Goal: Find specific page/section: Find specific page/section

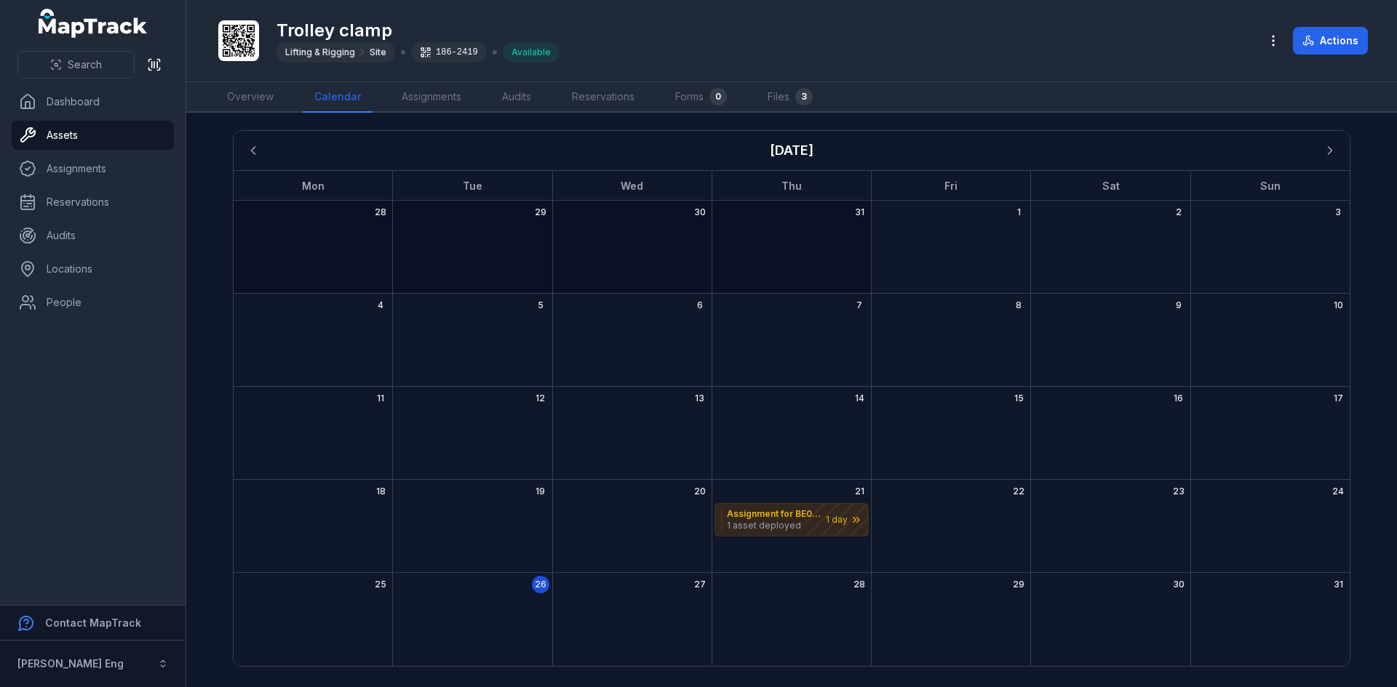
click at [641, 41] on div "Trolley clamp Lifting & Rigging Site 186-2419 Available" at bounding box center [731, 40] width 1032 height 47
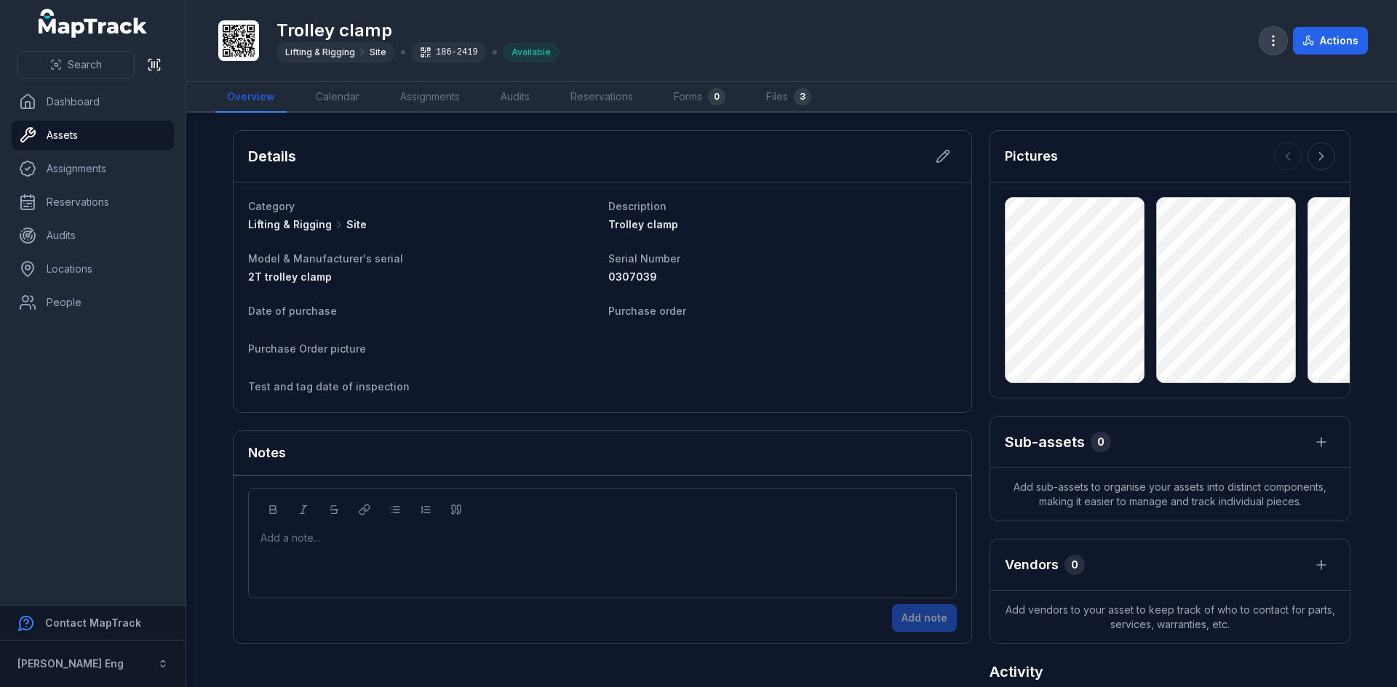
click at [1269, 38] on icon "button" at bounding box center [1273, 40] width 15 height 15
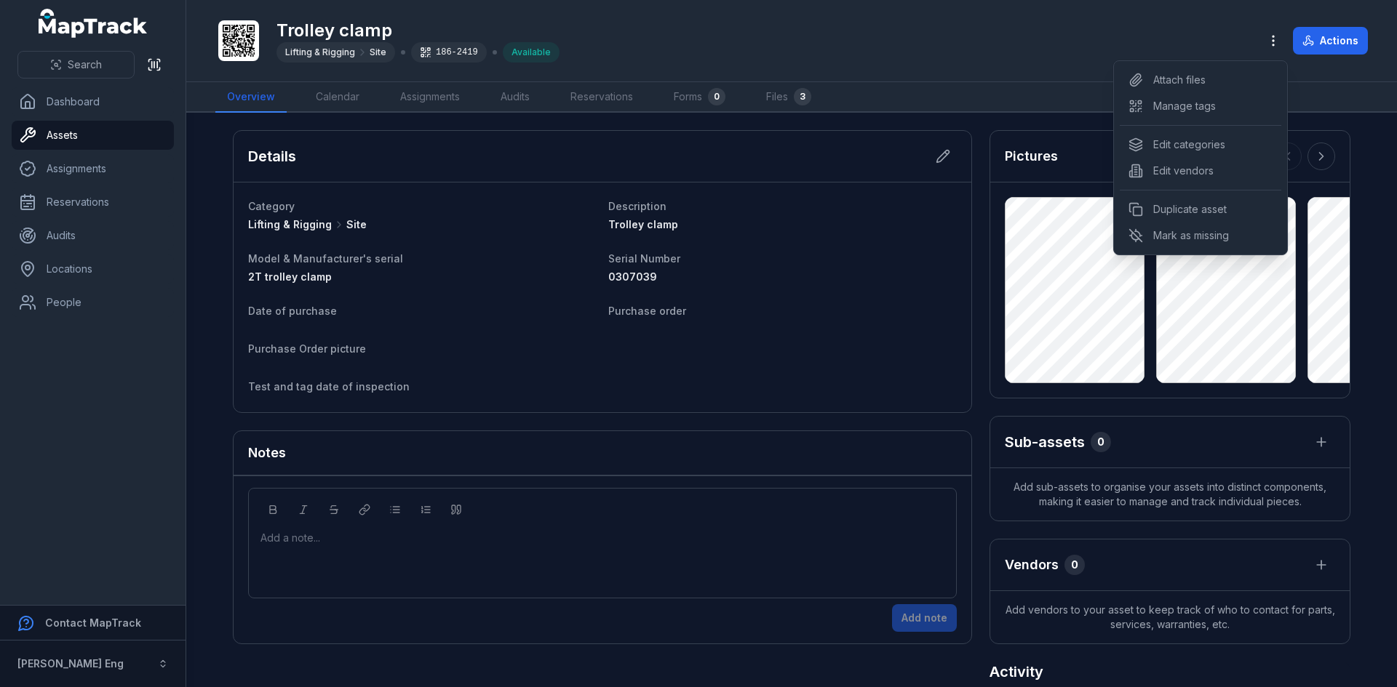
click at [794, 601] on div "Toggle Navigation Trolley clamp Lifting & Rigging Site 186-2419 Available Actio…" at bounding box center [791, 343] width 1210 height 687
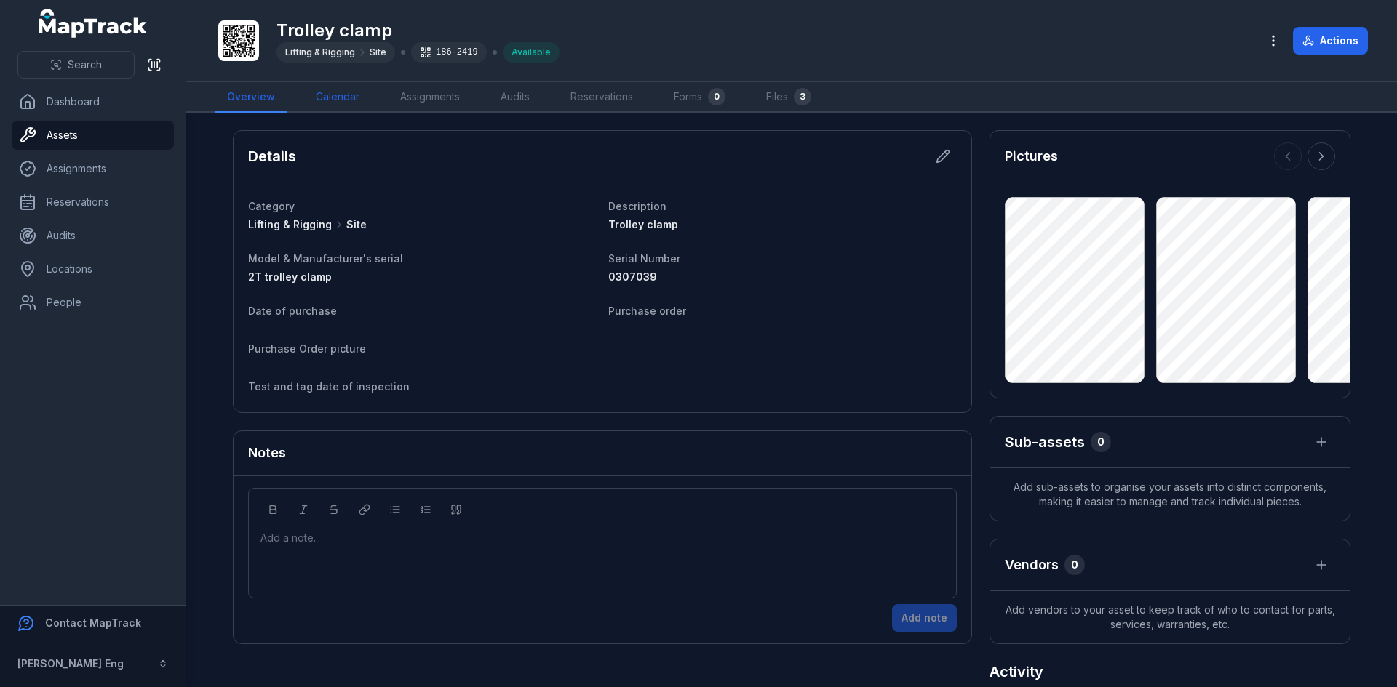
click at [359, 95] on link "Calendar" at bounding box center [337, 97] width 67 height 31
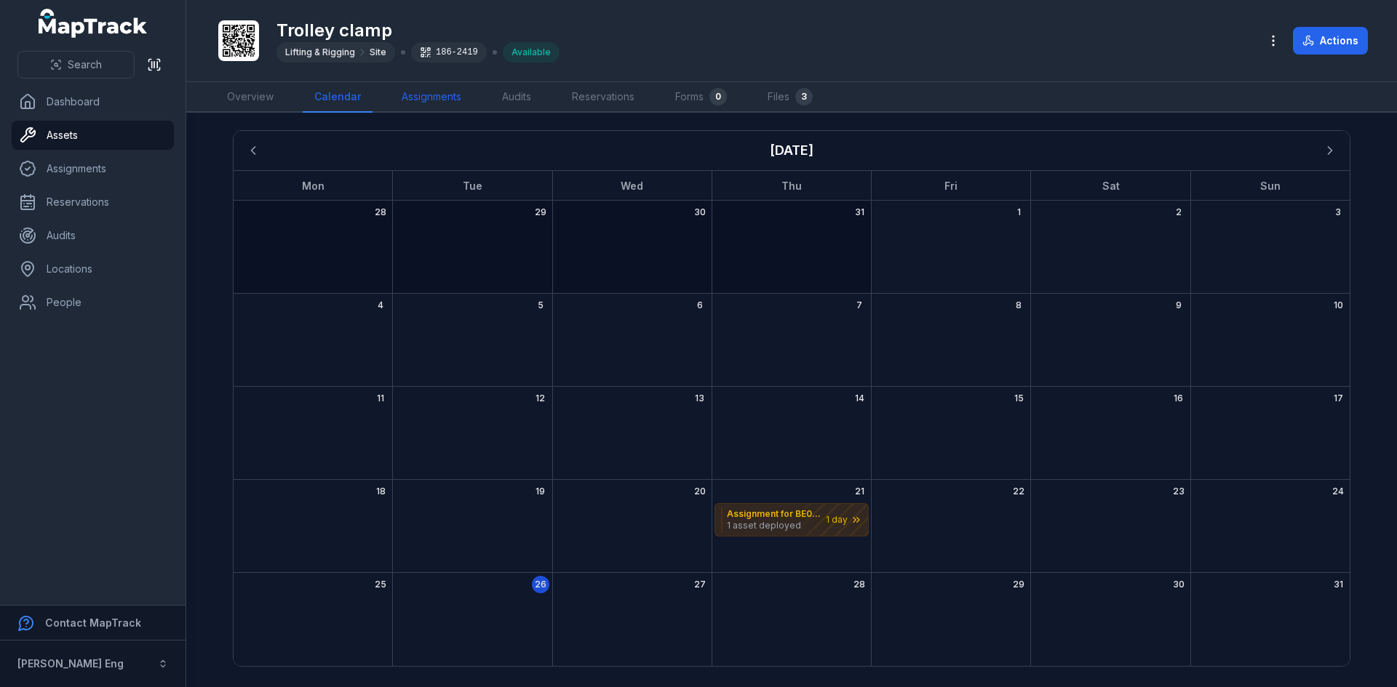
click at [412, 96] on link "Assignments" at bounding box center [431, 97] width 83 height 31
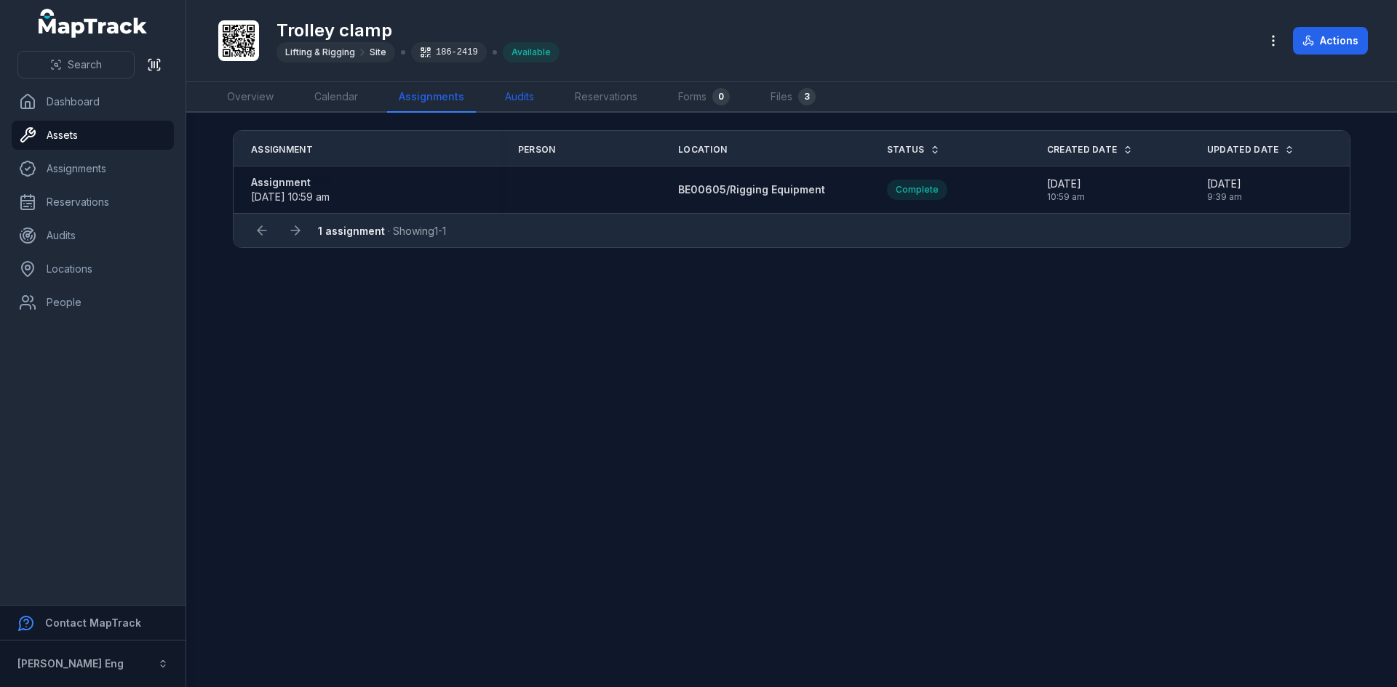
click at [521, 100] on link "Audits" at bounding box center [519, 97] width 52 height 31
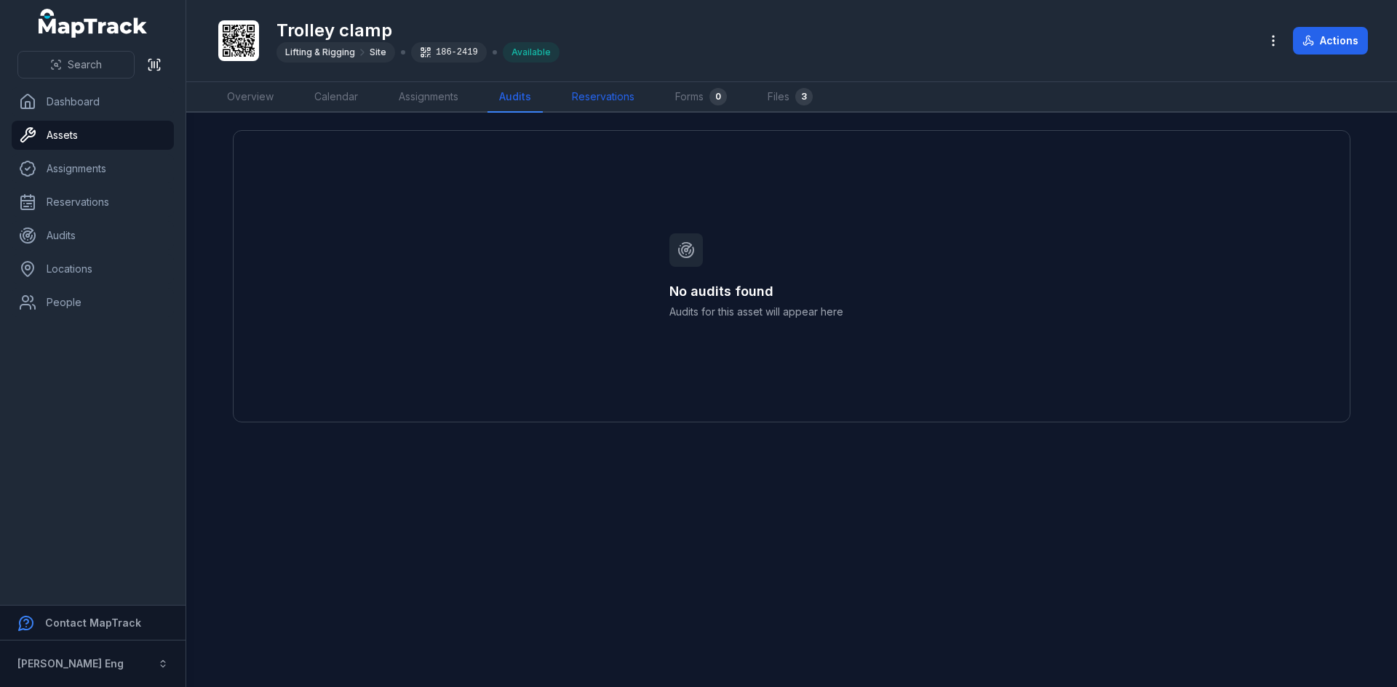
click at [596, 99] on link "Reservations" at bounding box center [603, 97] width 86 height 31
click at [688, 102] on link "Forms 0" at bounding box center [702, 97] width 75 height 31
click at [778, 96] on link "Files 3" at bounding box center [788, 97] width 68 height 31
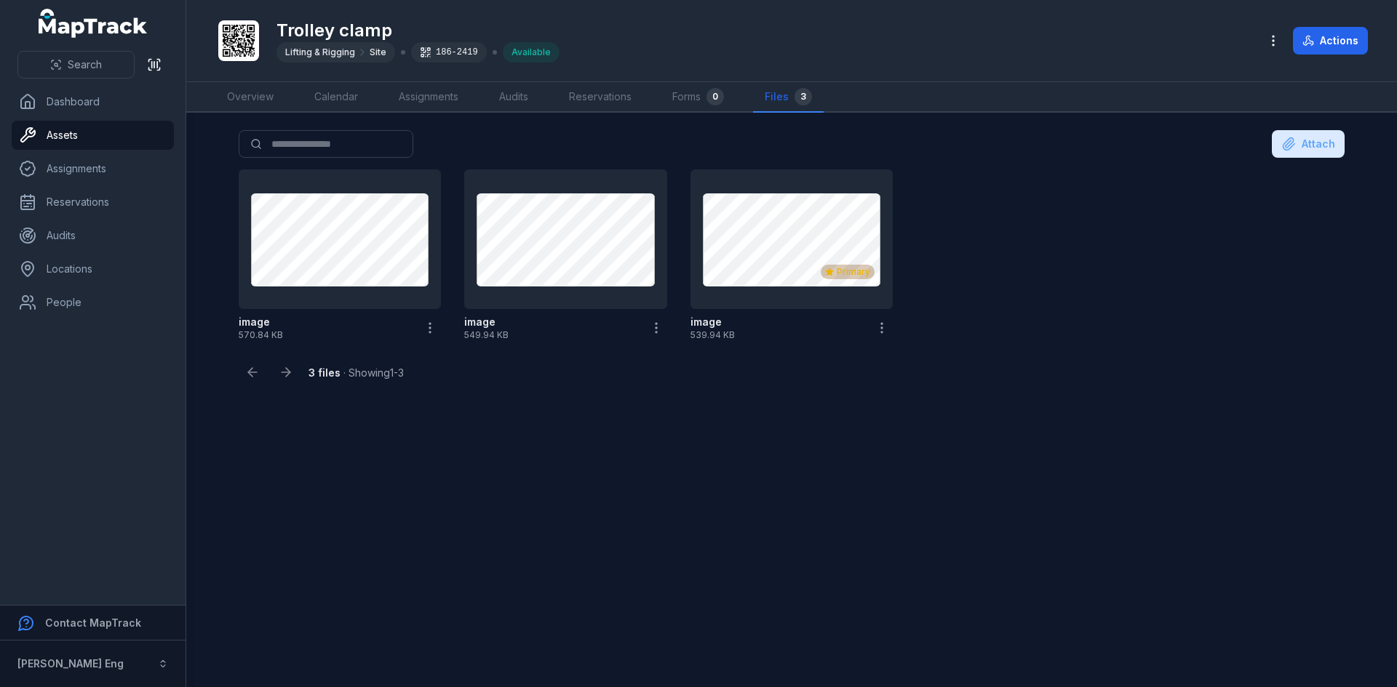
click at [241, 44] on icon at bounding box center [239, 41] width 32 height 32
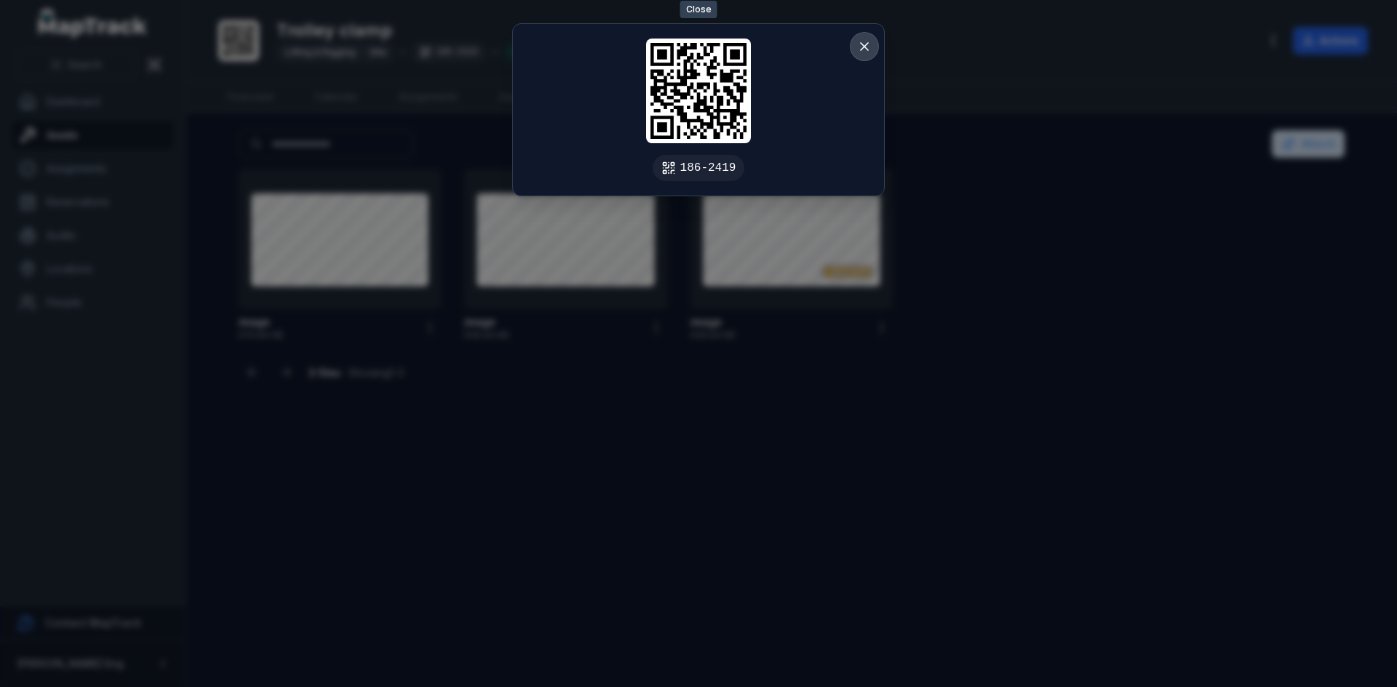
click at [869, 47] on icon at bounding box center [864, 46] width 15 height 15
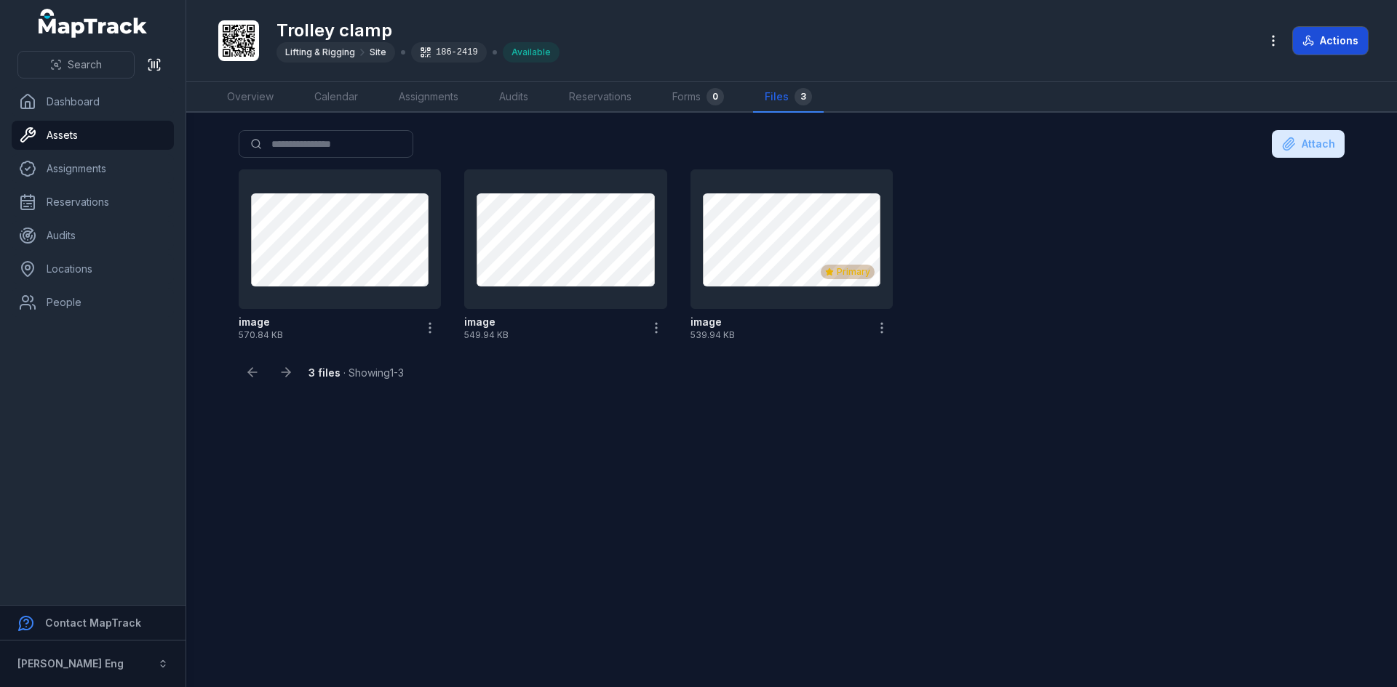
click at [1321, 44] on button "Actions" at bounding box center [1330, 41] width 75 height 28
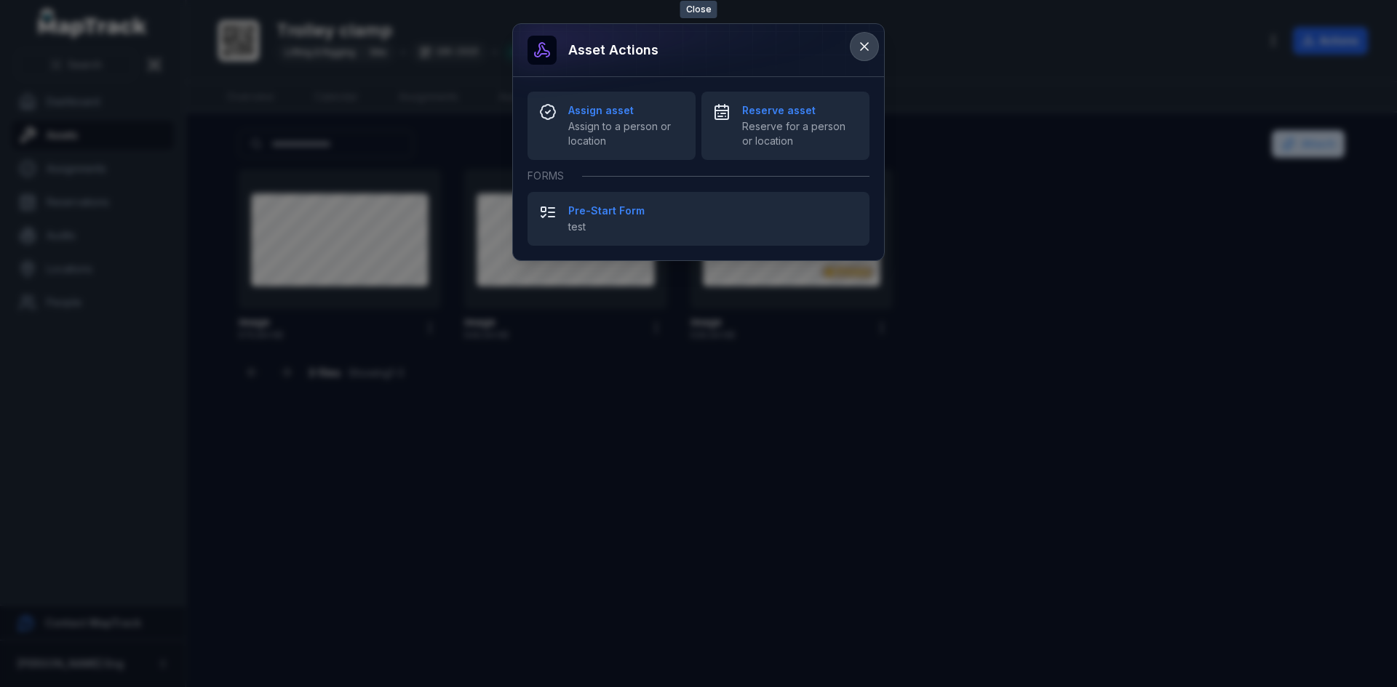
click at [871, 42] on icon at bounding box center [864, 46] width 15 height 15
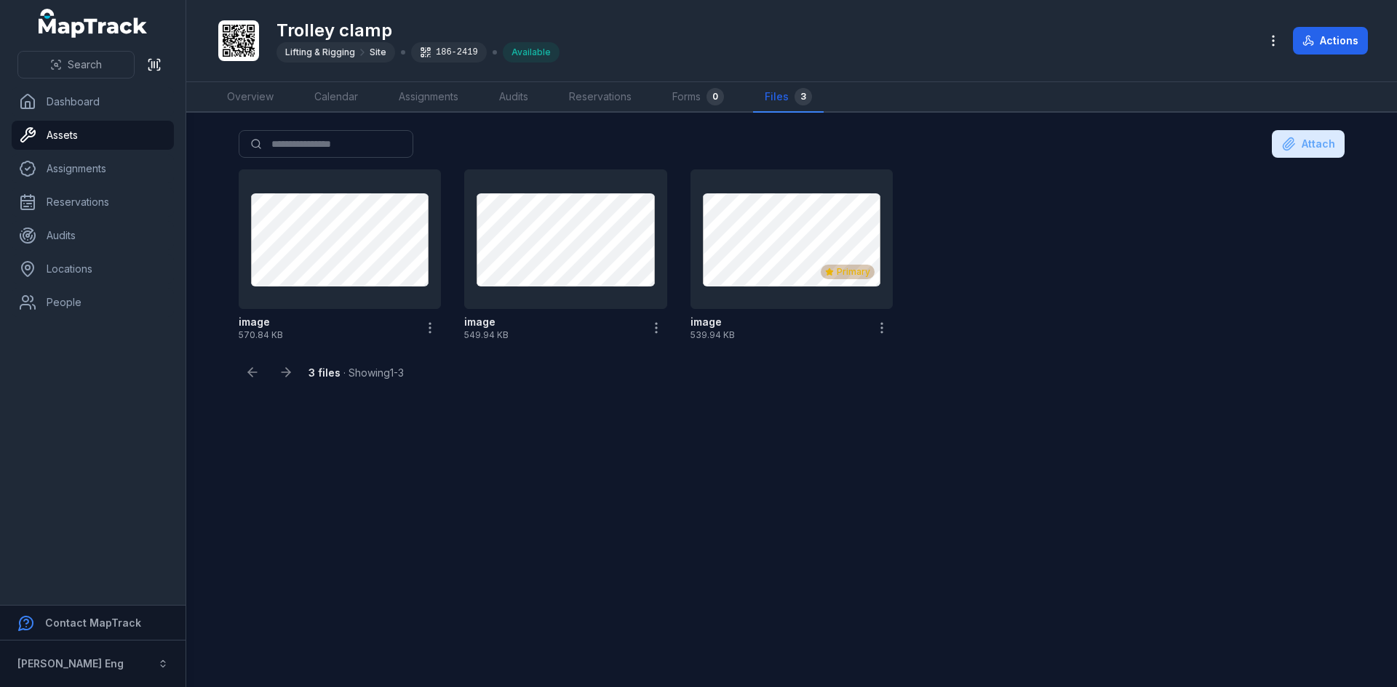
click at [547, 372] on div "3 files · Showing 1 - 3" at bounding box center [792, 366] width 1106 height 39
click at [85, 129] on link "Assets" at bounding box center [93, 135] width 162 height 29
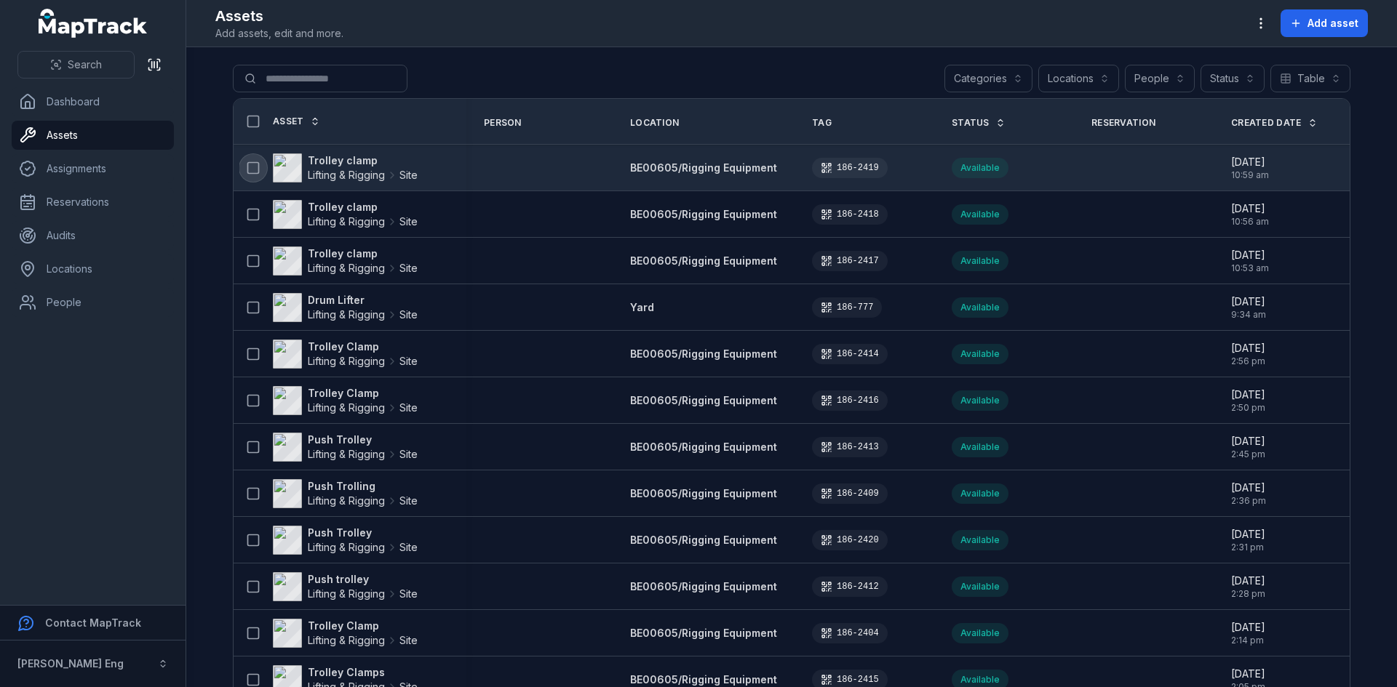
click at [246, 167] on icon at bounding box center [253, 168] width 15 height 15
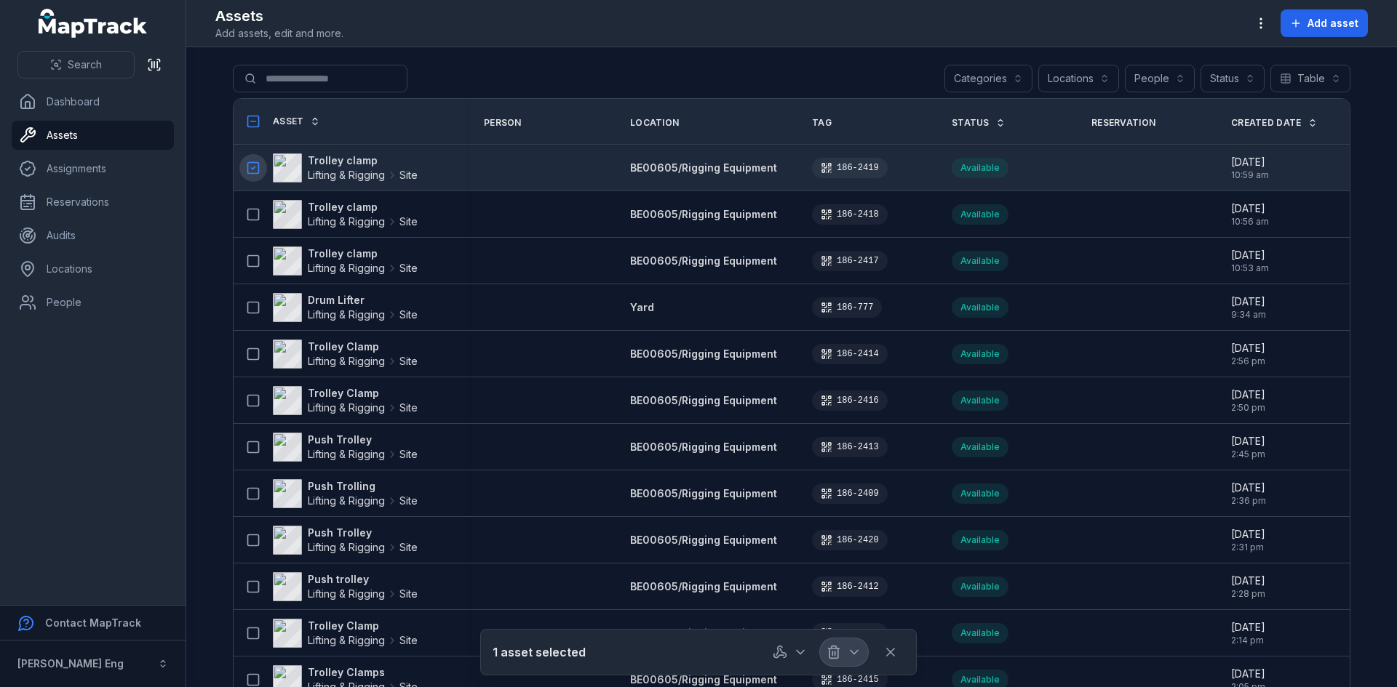
click at [859, 655] on icon "button" at bounding box center [854, 652] width 15 height 15
click at [799, 654] on div at bounding box center [817, 653] width 102 height 28
click at [799, 654] on icon "button" at bounding box center [800, 652] width 15 height 15
click at [850, 653] on div at bounding box center [817, 653] width 102 height 28
click at [602, 71] on div "Search for assets Categories Locations People Status Table *****" at bounding box center [791, 81] width 1117 height 33
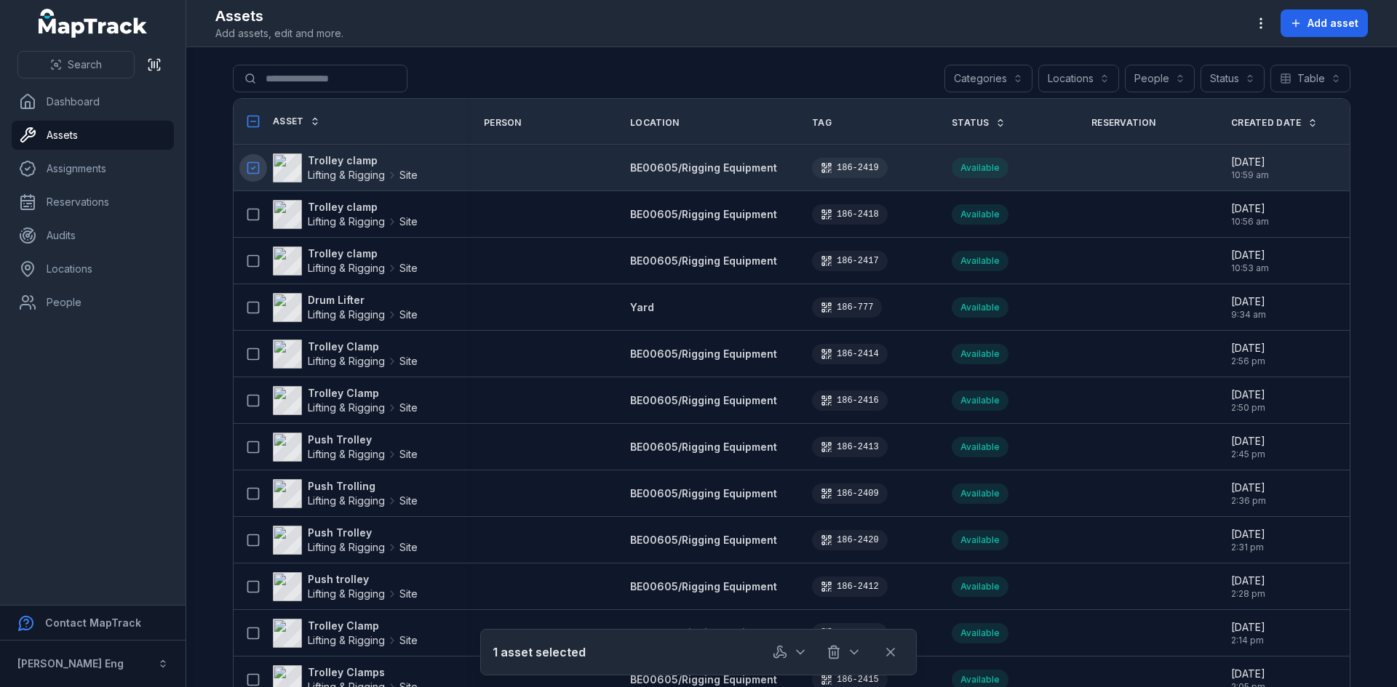
click at [1013, 78] on button "Categories" at bounding box center [988, 79] width 88 height 28
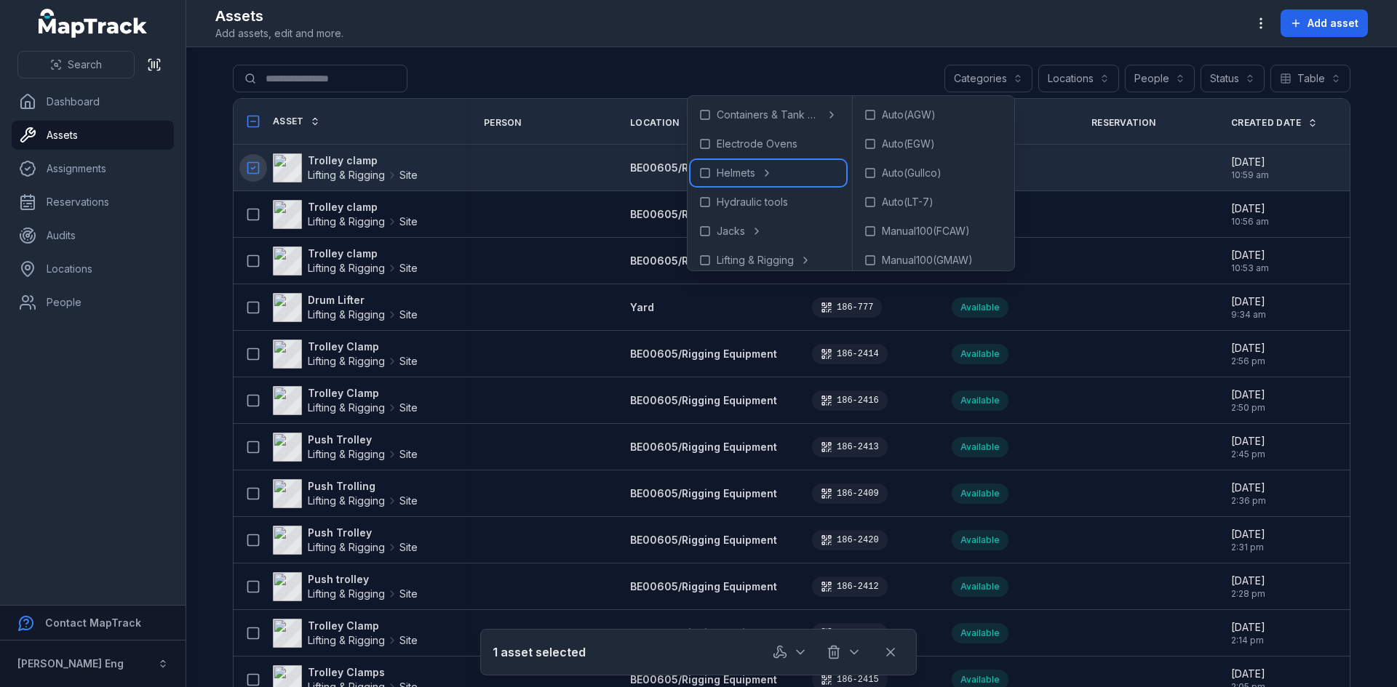
click at [757, 174] on div "Helmets" at bounding box center [768, 173] width 156 height 26
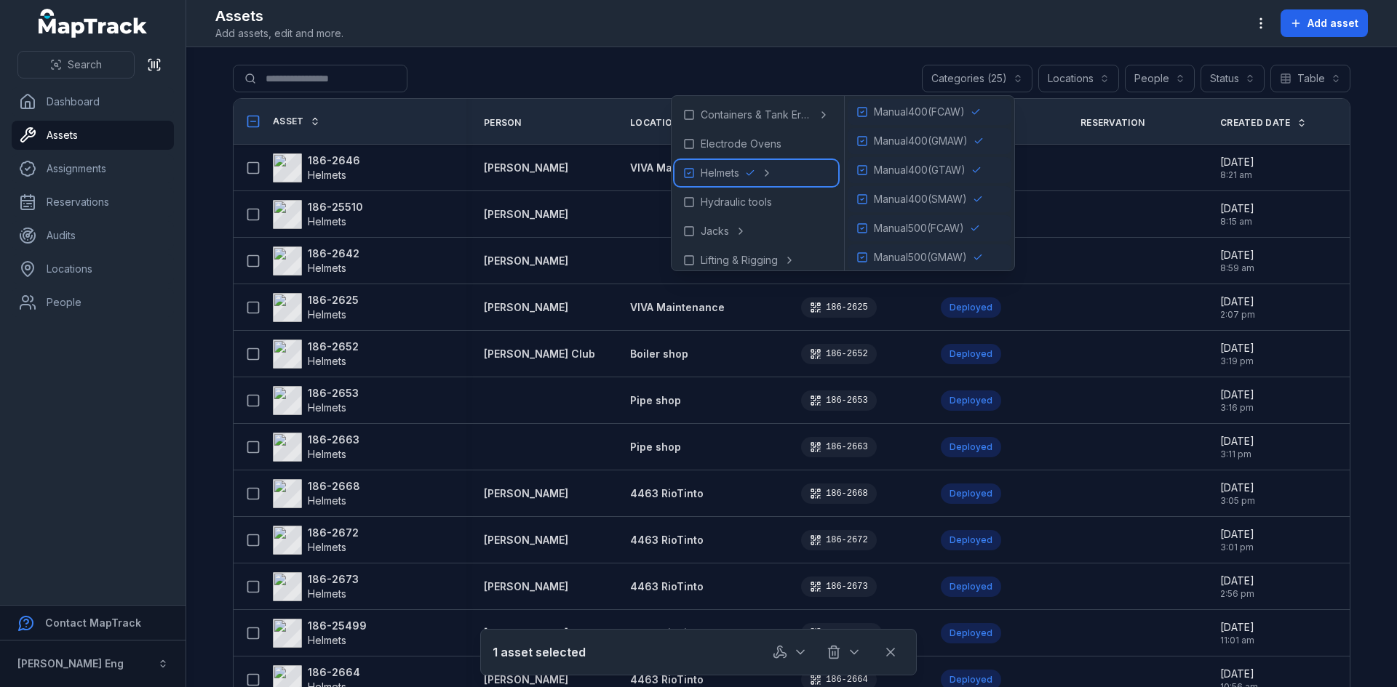
scroll to position [532, 0]
drag, startPoint x: 867, startPoint y: 252, endPoint x: 885, endPoint y: 241, distance: 20.2
click at [863, 252] on icon at bounding box center [862, 252] width 3 height 2
click at [866, 222] on rect at bounding box center [862, 222] width 9 height 9
click at [867, 197] on icon at bounding box center [862, 194] width 12 height 12
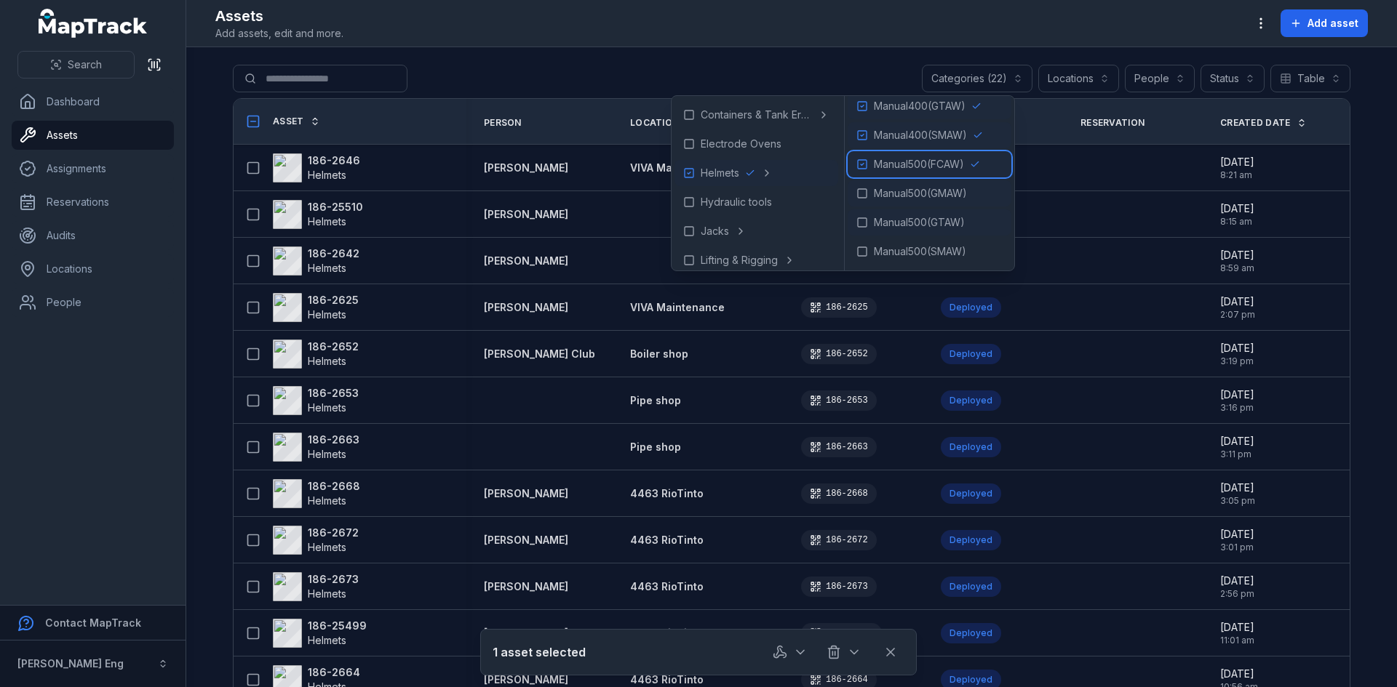
click at [868, 163] on icon at bounding box center [862, 165] width 12 height 12
click at [868, 139] on icon at bounding box center [862, 135] width 12 height 12
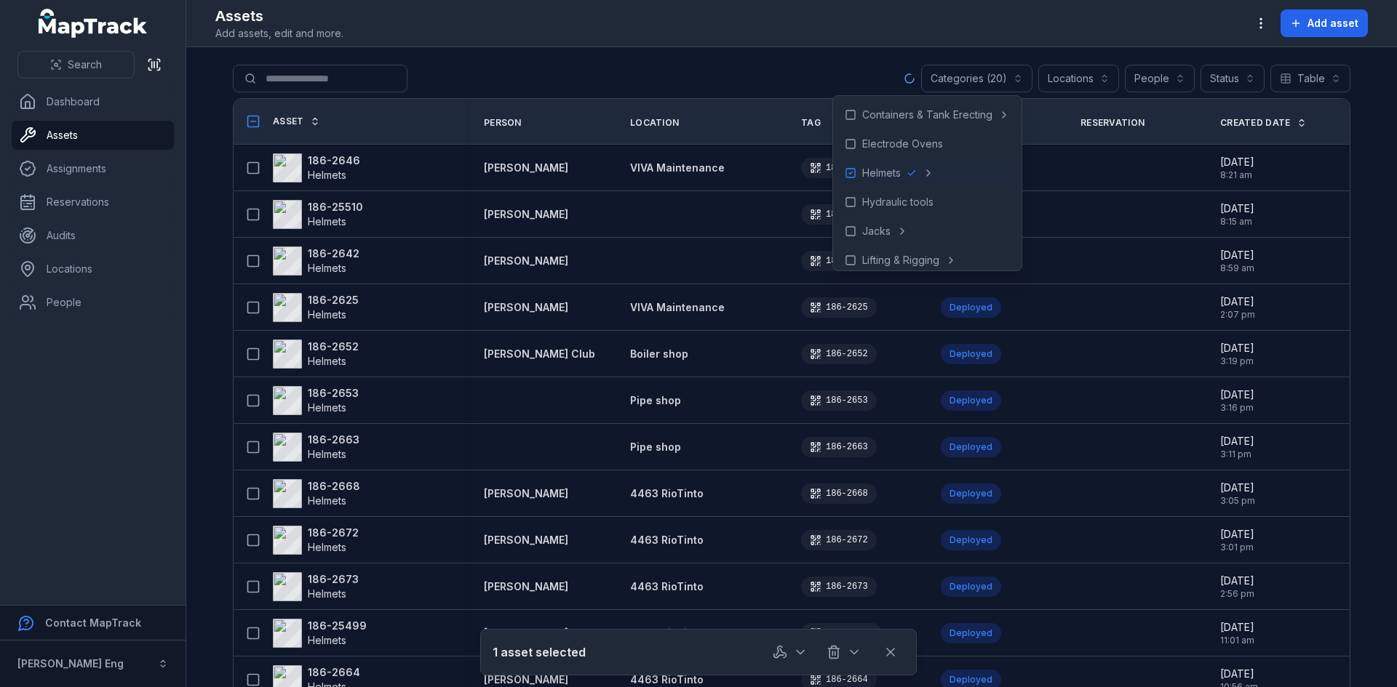
scroll to position [145, 0]
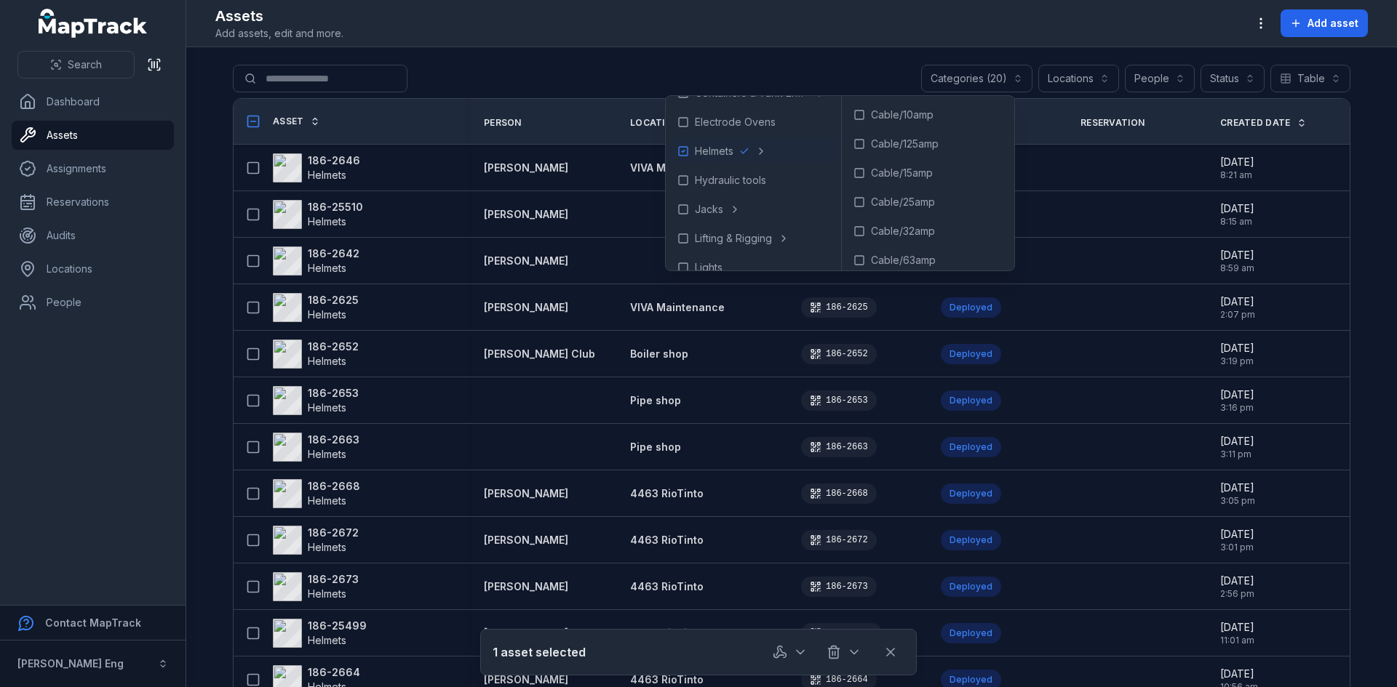
scroll to position [9, 0]
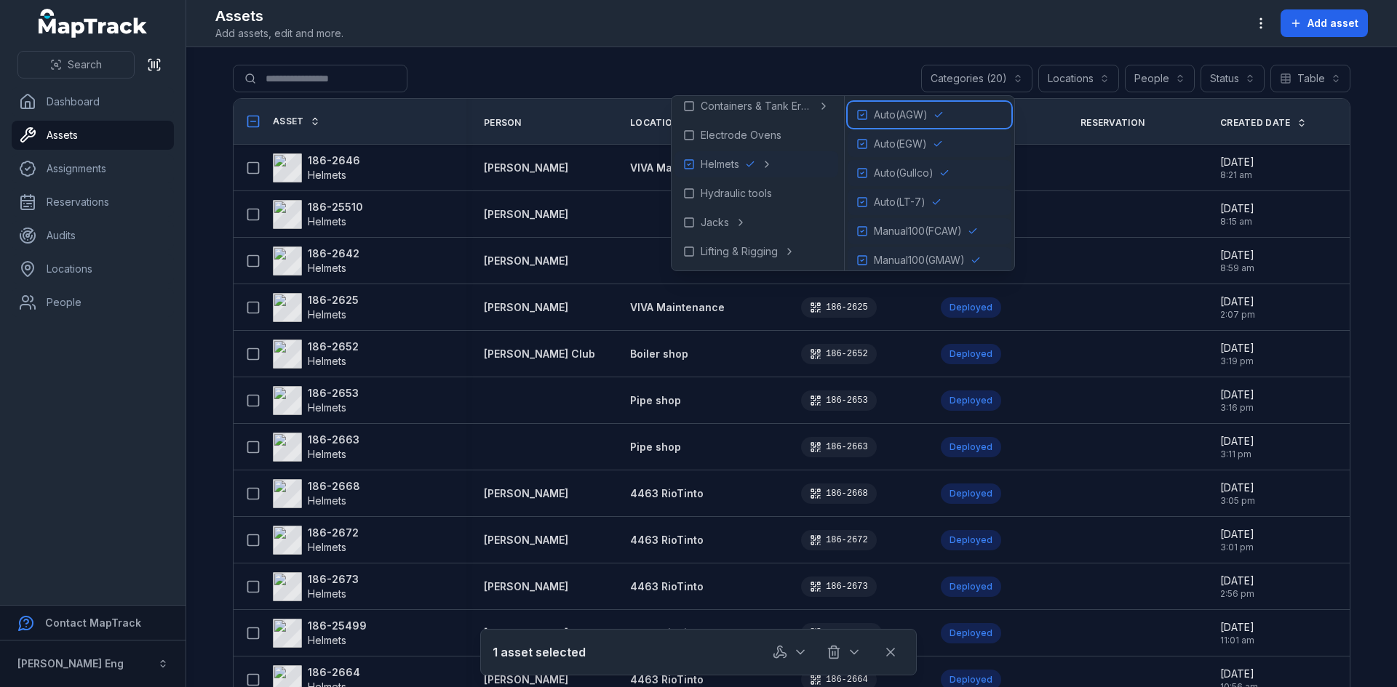
click at [867, 114] on icon at bounding box center [862, 115] width 12 height 12
click at [868, 141] on icon at bounding box center [862, 144] width 12 height 12
click at [868, 172] on icon at bounding box center [862, 173] width 12 height 12
click at [863, 202] on icon at bounding box center [862, 202] width 3 height 2
drag, startPoint x: 869, startPoint y: 231, endPoint x: 874, endPoint y: 253, distance: 22.4
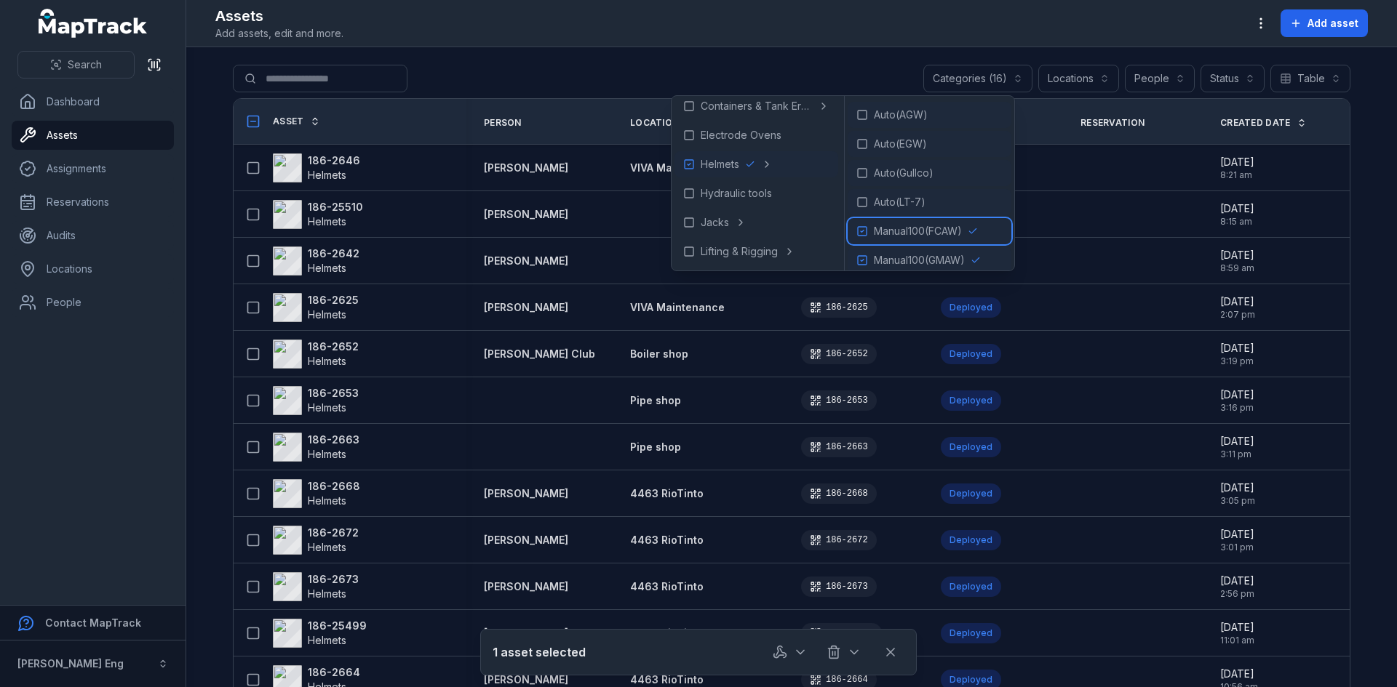
click at [863, 231] on icon at bounding box center [862, 232] width 3 height 2
click at [868, 255] on icon at bounding box center [862, 261] width 12 height 12
click at [746, 162] on icon at bounding box center [750, 164] width 10 height 10
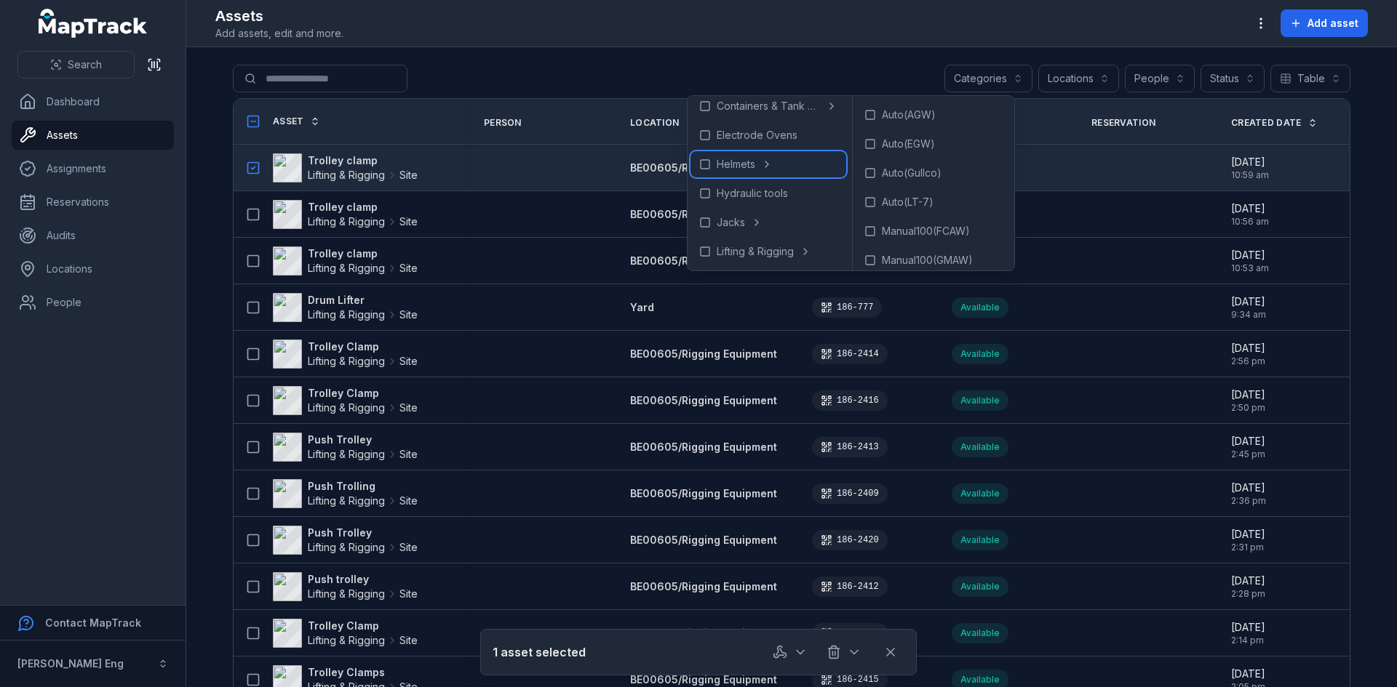
click at [753, 164] on span "Helmets" at bounding box center [735, 164] width 39 height 15
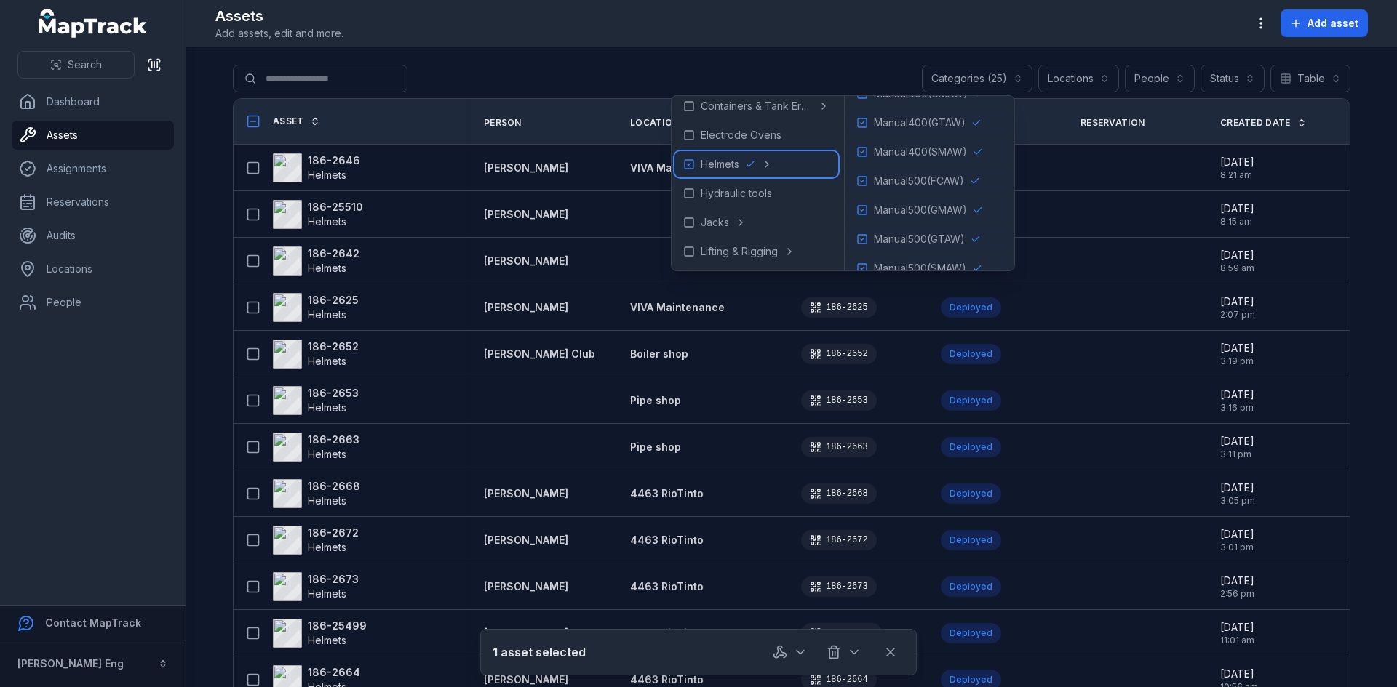
scroll to position [532, 0]
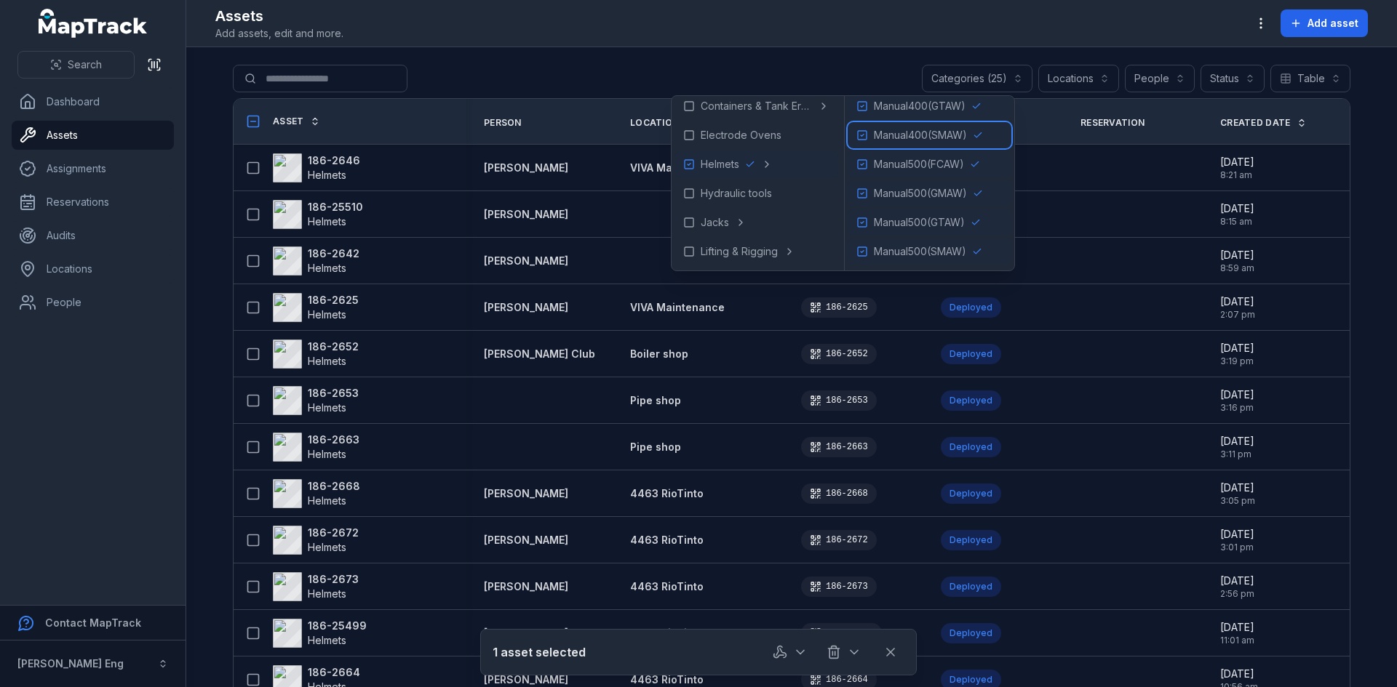
click at [866, 135] on icon at bounding box center [862, 135] width 12 height 12
click at [867, 159] on icon at bounding box center [862, 165] width 12 height 12
click at [866, 185] on div "Manual500(GMAW)" at bounding box center [929, 193] width 164 height 26
click at [866, 217] on icon at bounding box center [862, 223] width 12 height 12
click at [867, 108] on icon at bounding box center [862, 106] width 12 height 12
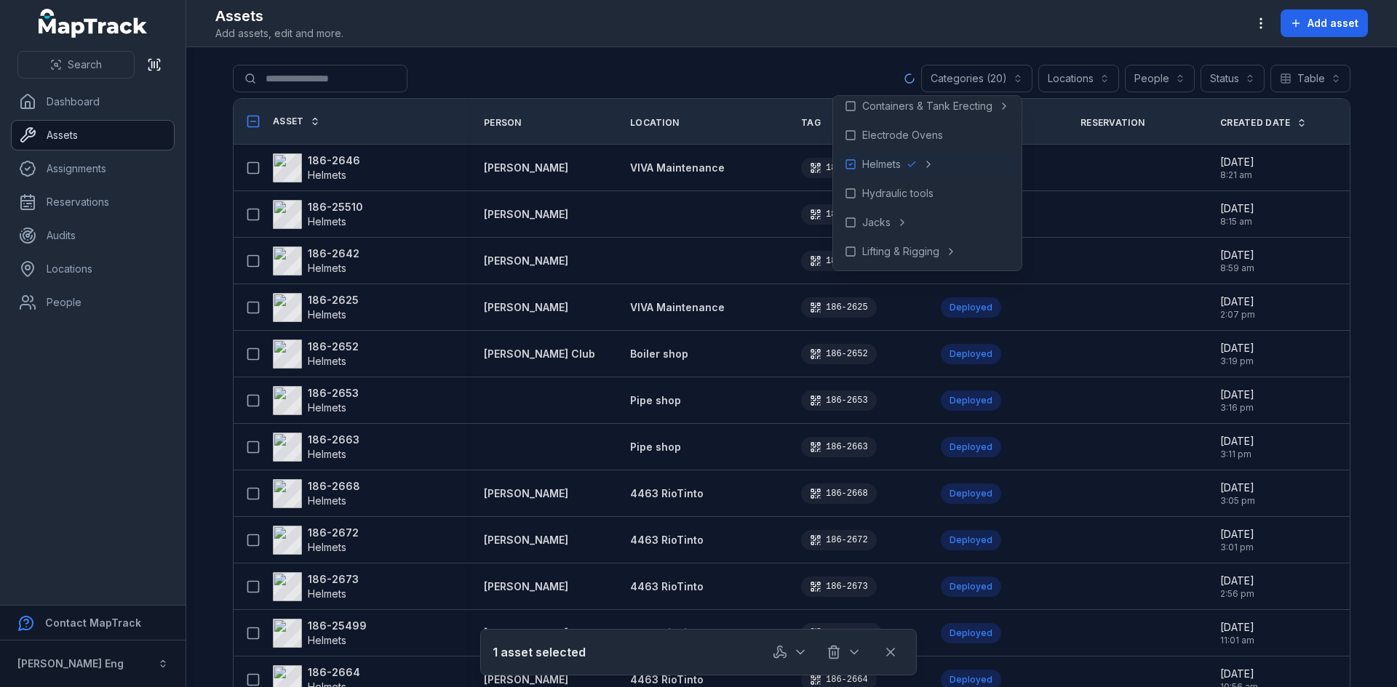
click at [87, 132] on link "Assets" at bounding box center [93, 135] width 162 height 29
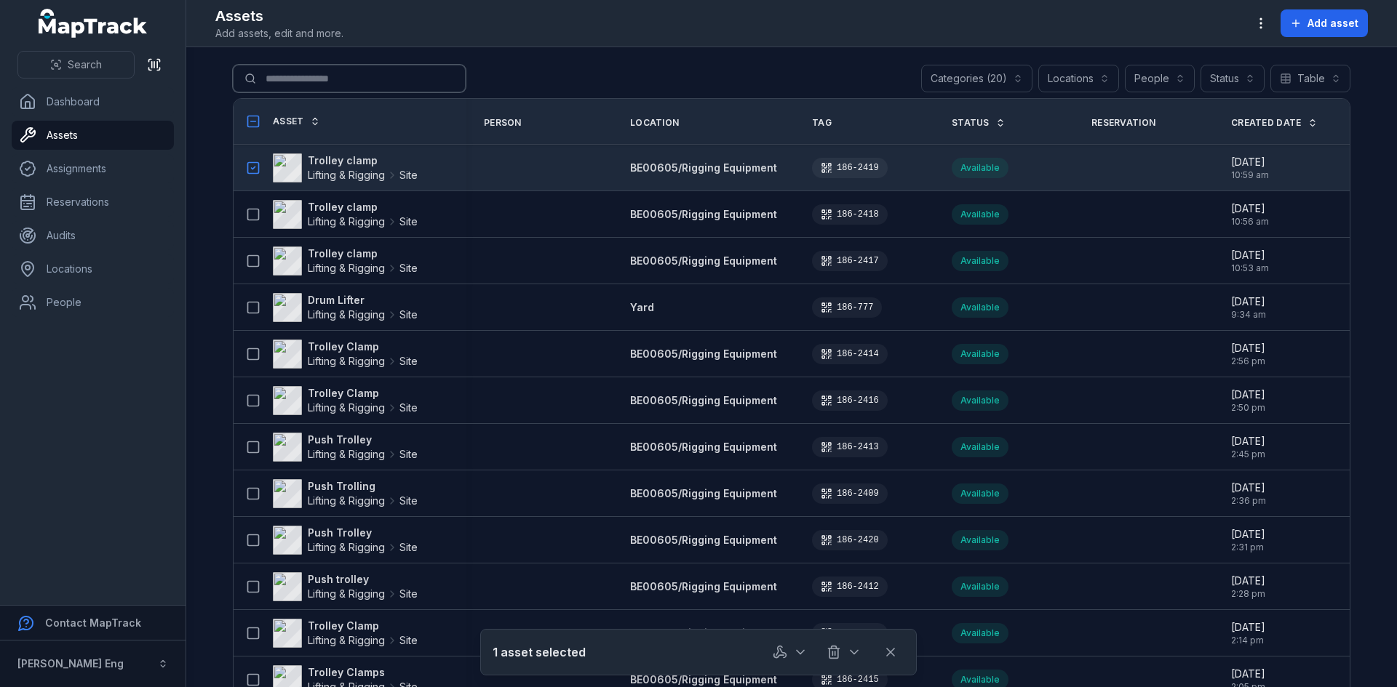
click at [343, 77] on input "Search for assets" at bounding box center [349, 79] width 233 height 28
type input "*********"
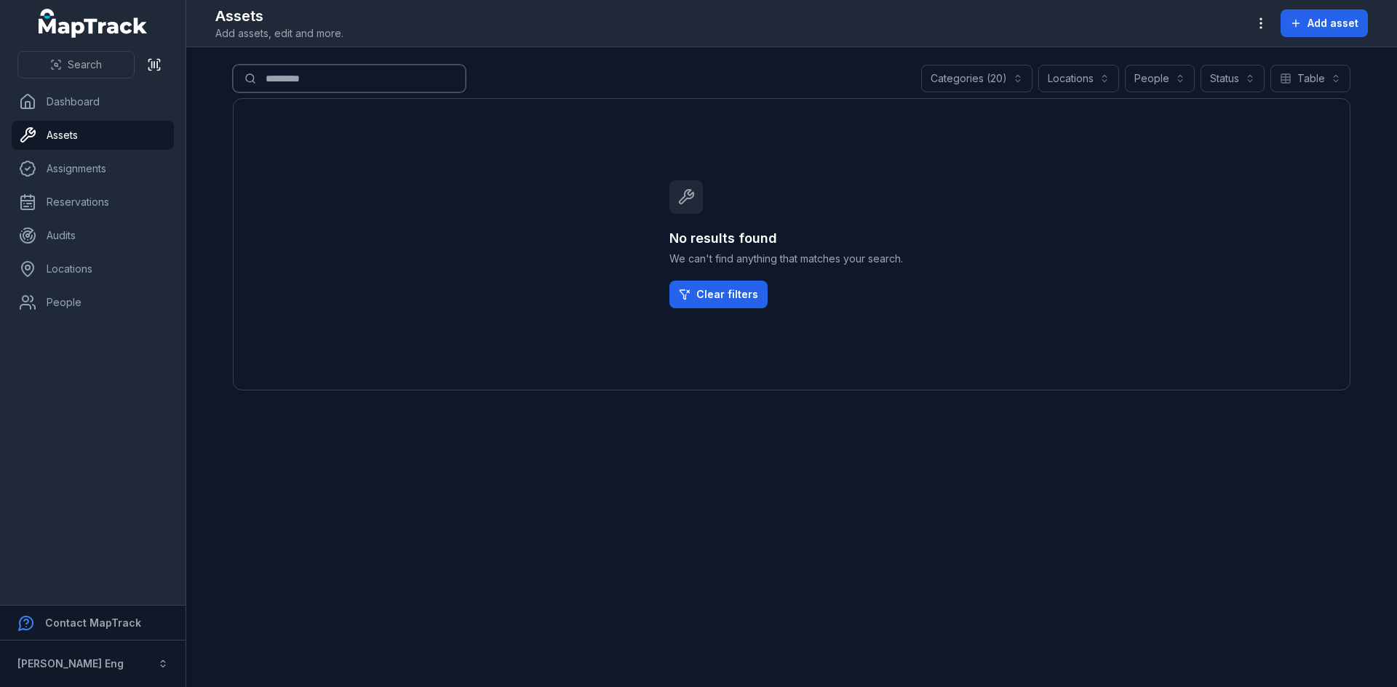
click at [1013, 81] on button "Categories (20)" at bounding box center [976, 79] width 111 height 28
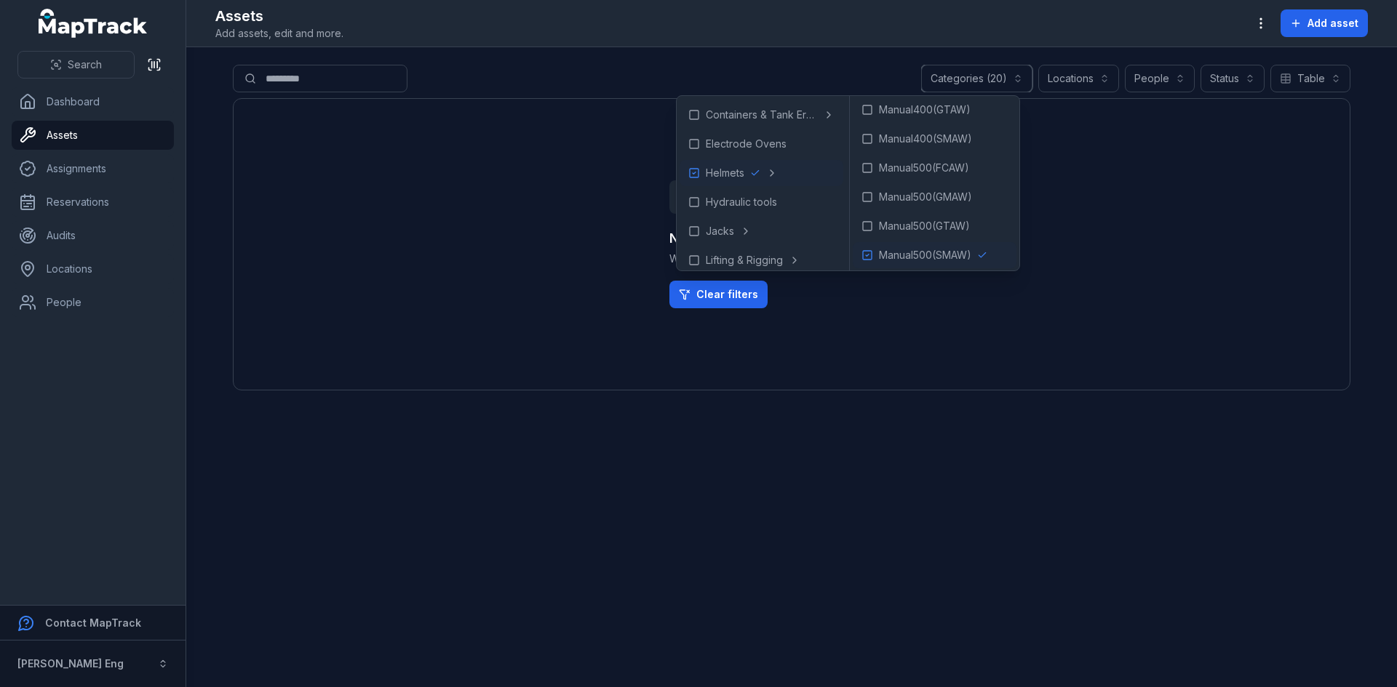
scroll to position [532, 0]
click at [869, 252] on icon at bounding box center [867, 252] width 3 height 2
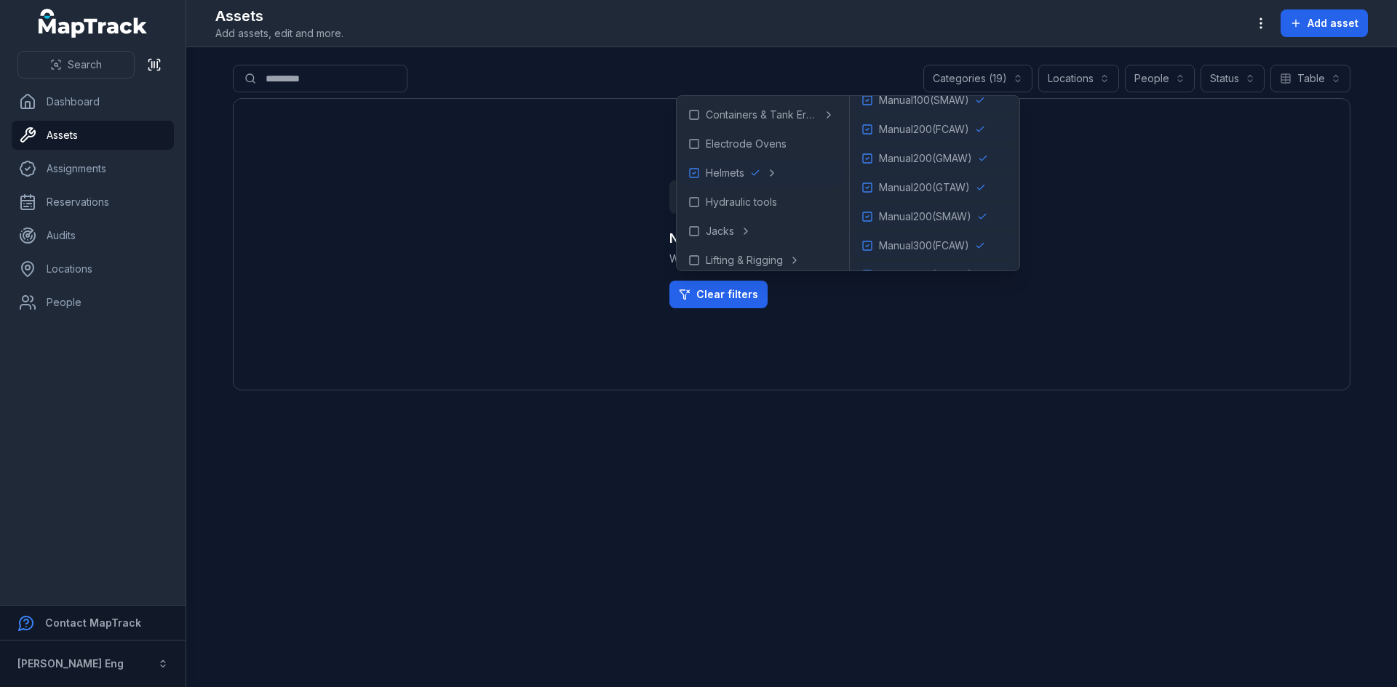
scroll to position [436, 0]
click at [871, 174] on icon at bounding box center [867, 173] width 12 height 12
click at [874, 145] on icon at bounding box center [868, 144] width 12 height 12
click at [873, 119] on icon at bounding box center [868, 115] width 12 height 12
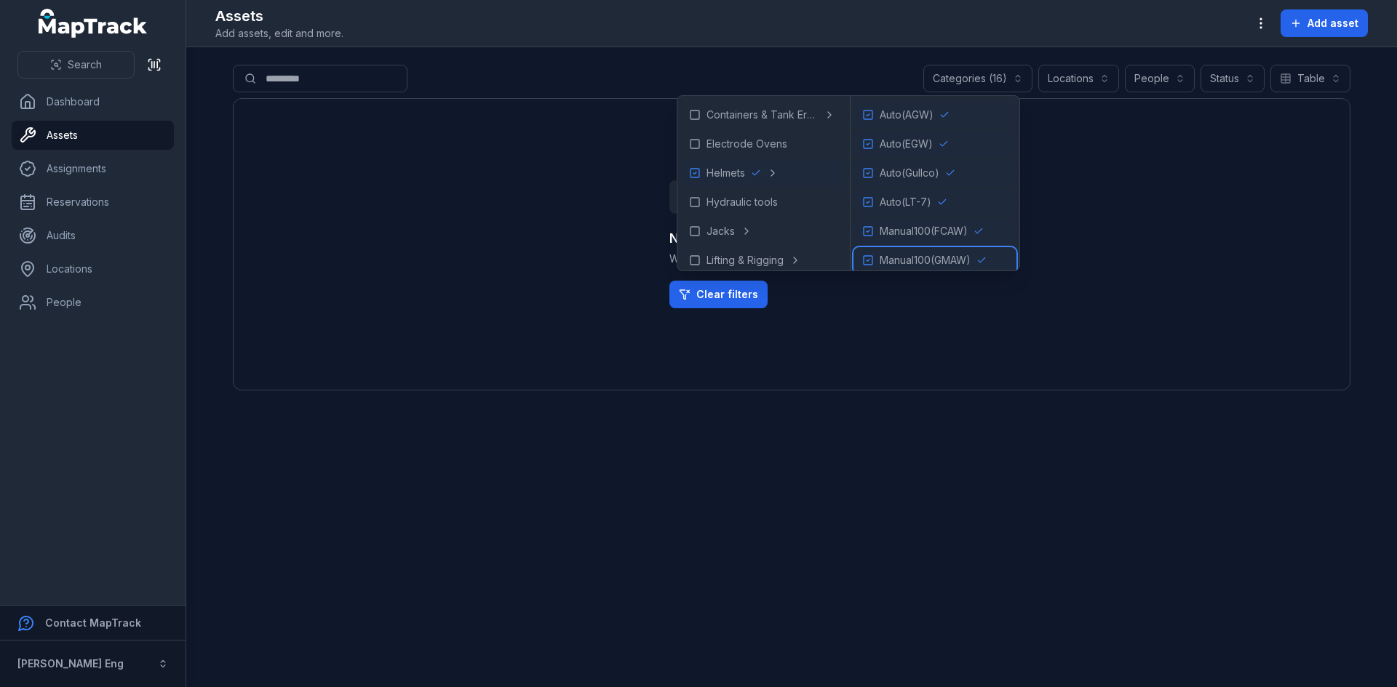
click at [880, 258] on div "Manual100(GMAW)" at bounding box center [934, 260] width 163 height 26
click at [874, 229] on icon at bounding box center [868, 231] width 12 height 12
click at [874, 204] on icon at bounding box center [868, 202] width 12 height 12
click at [871, 172] on icon at bounding box center [868, 173] width 12 height 12
click at [873, 143] on icon at bounding box center [868, 144] width 12 height 12
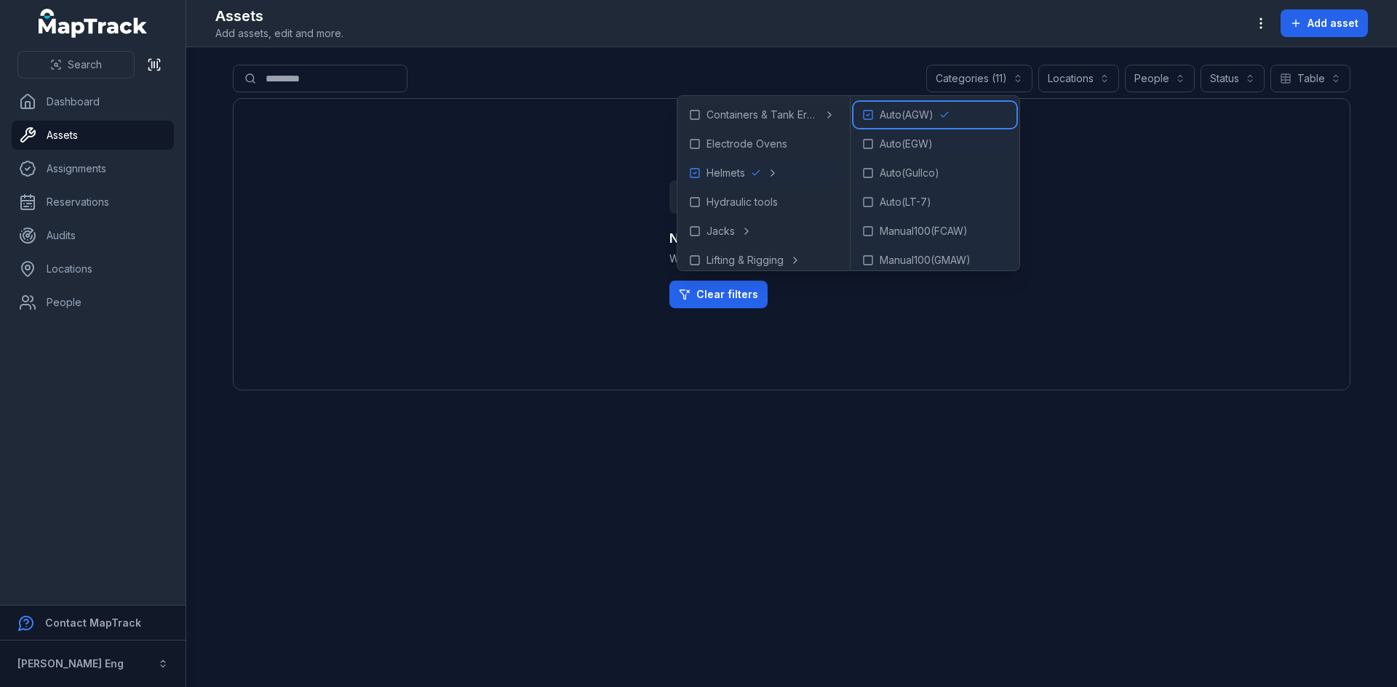
click at [873, 116] on icon at bounding box center [868, 115] width 12 height 12
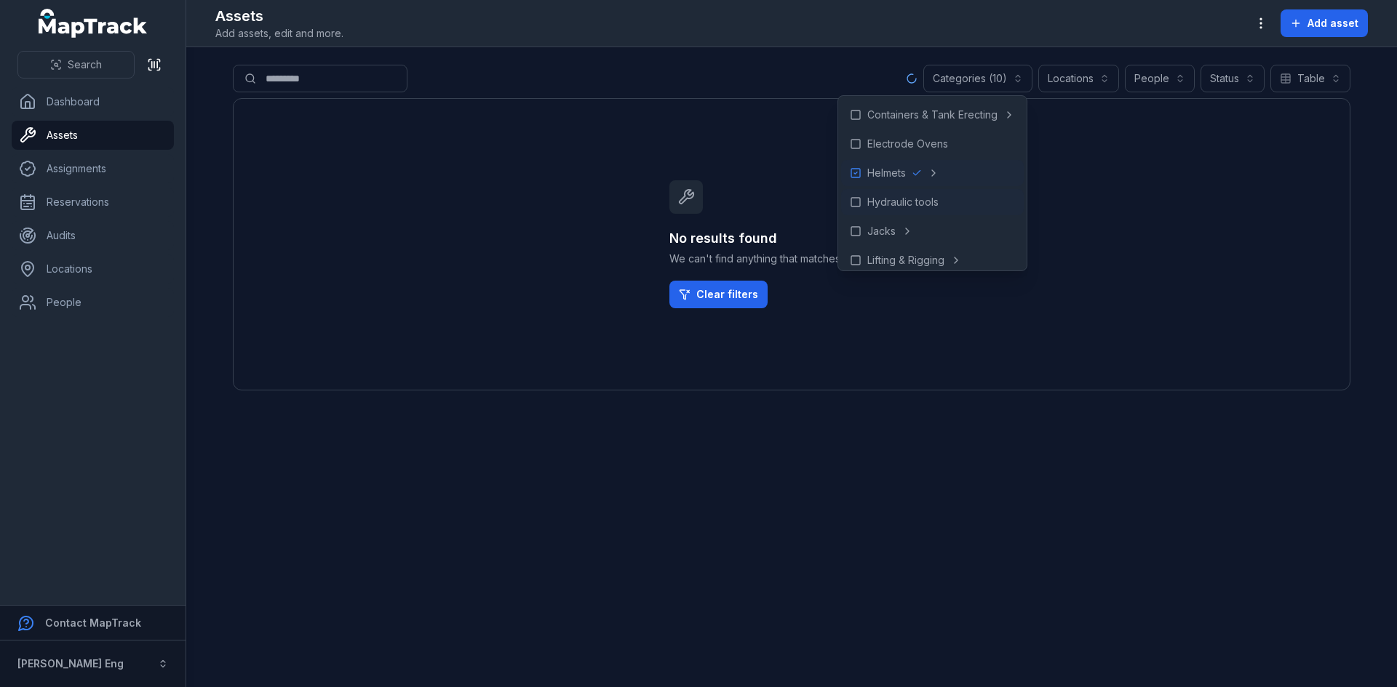
scroll to position [73, 0]
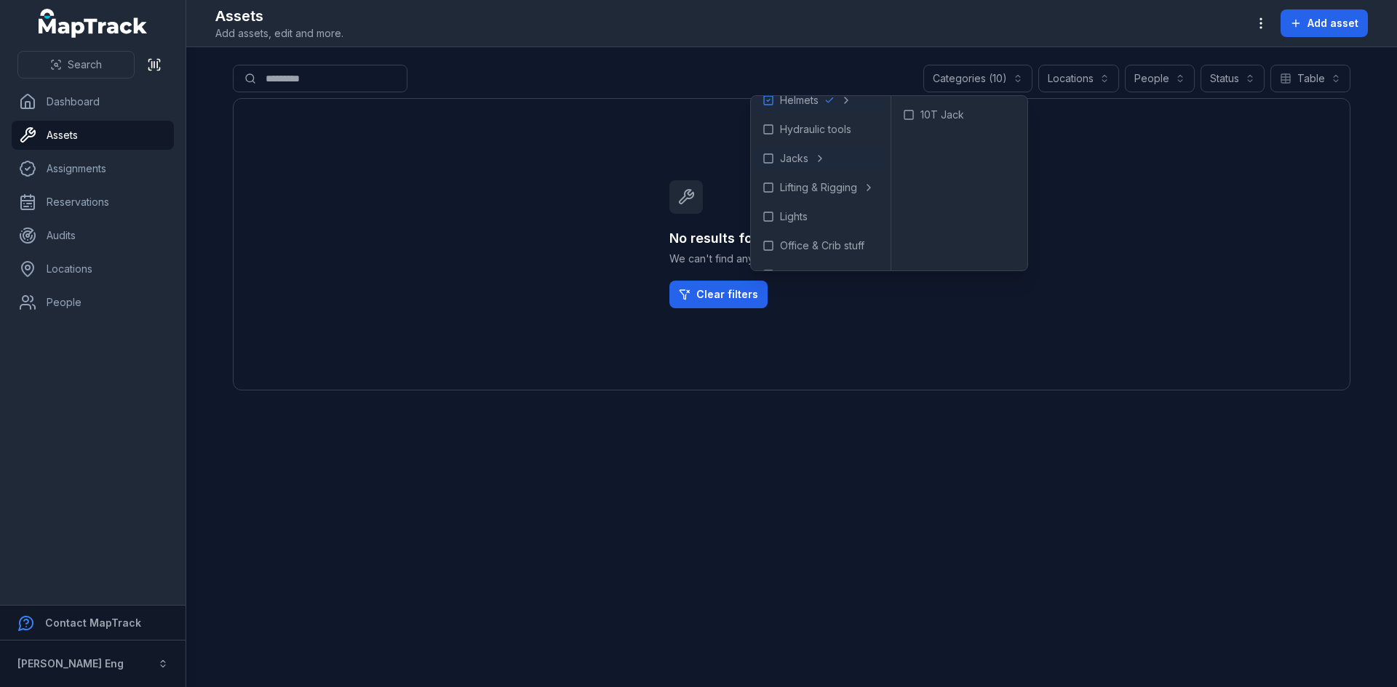
click at [605, 63] on main "**********" at bounding box center [791, 367] width 1210 height 640
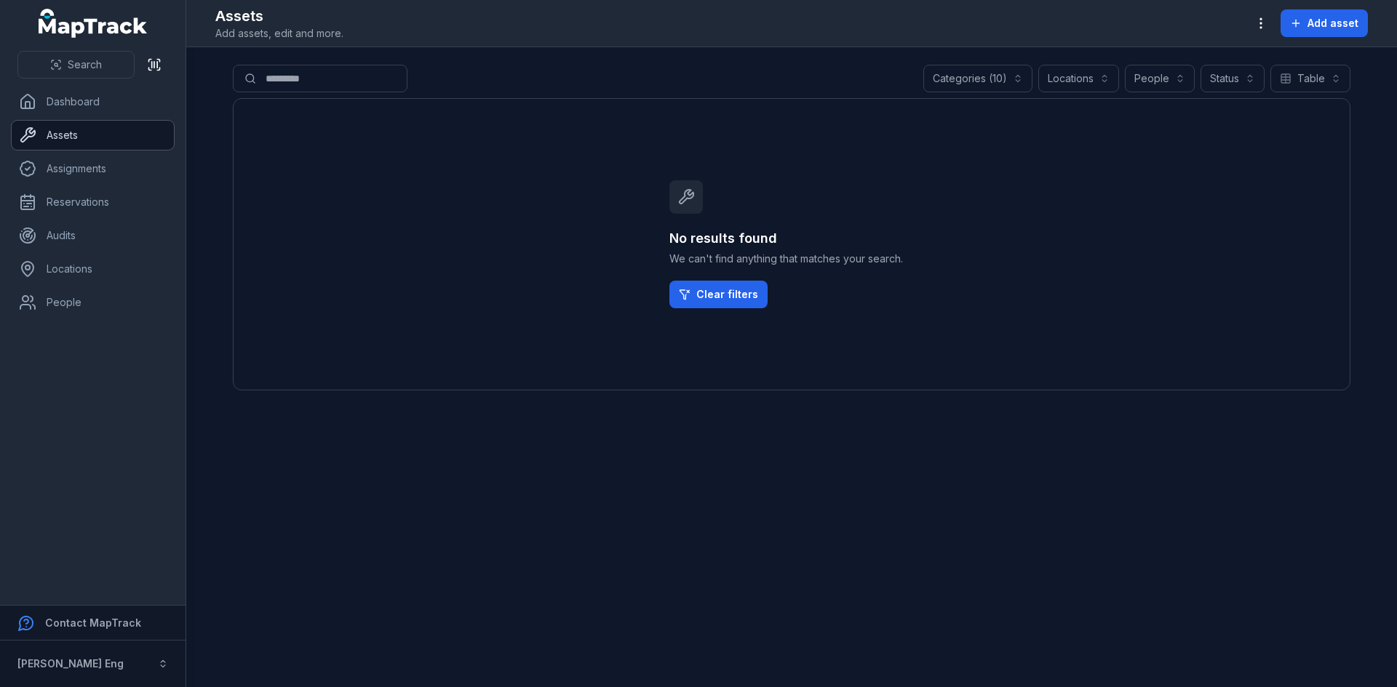
click at [82, 131] on link "Assets" at bounding box center [93, 135] width 162 height 29
drag, startPoint x: 82, startPoint y: 131, endPoint x: 807, endPoint y: 62, distance: 727.8
click at [789, 52] on div "**********" at bounding box center [698, 343] width 1397 height 687
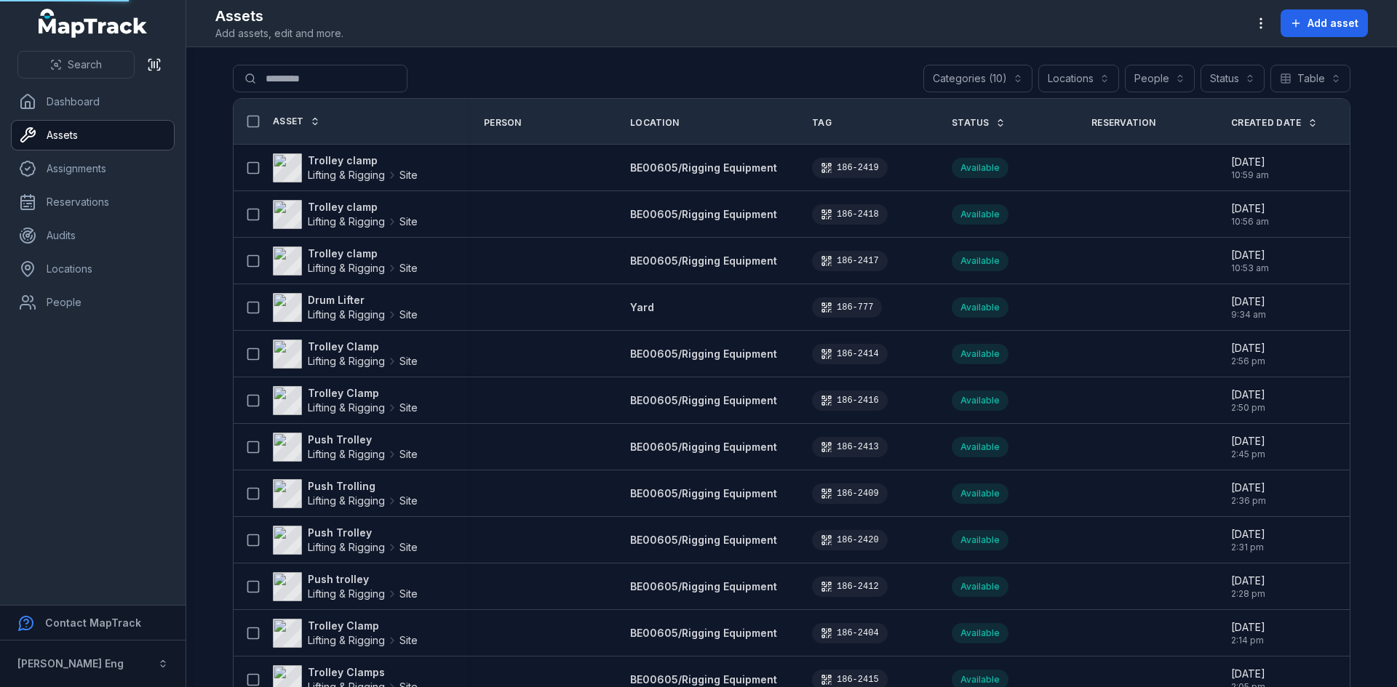
click at [1017, 73] on button "Categories (10)" at bounding box center [977, 79] width 109 height 28
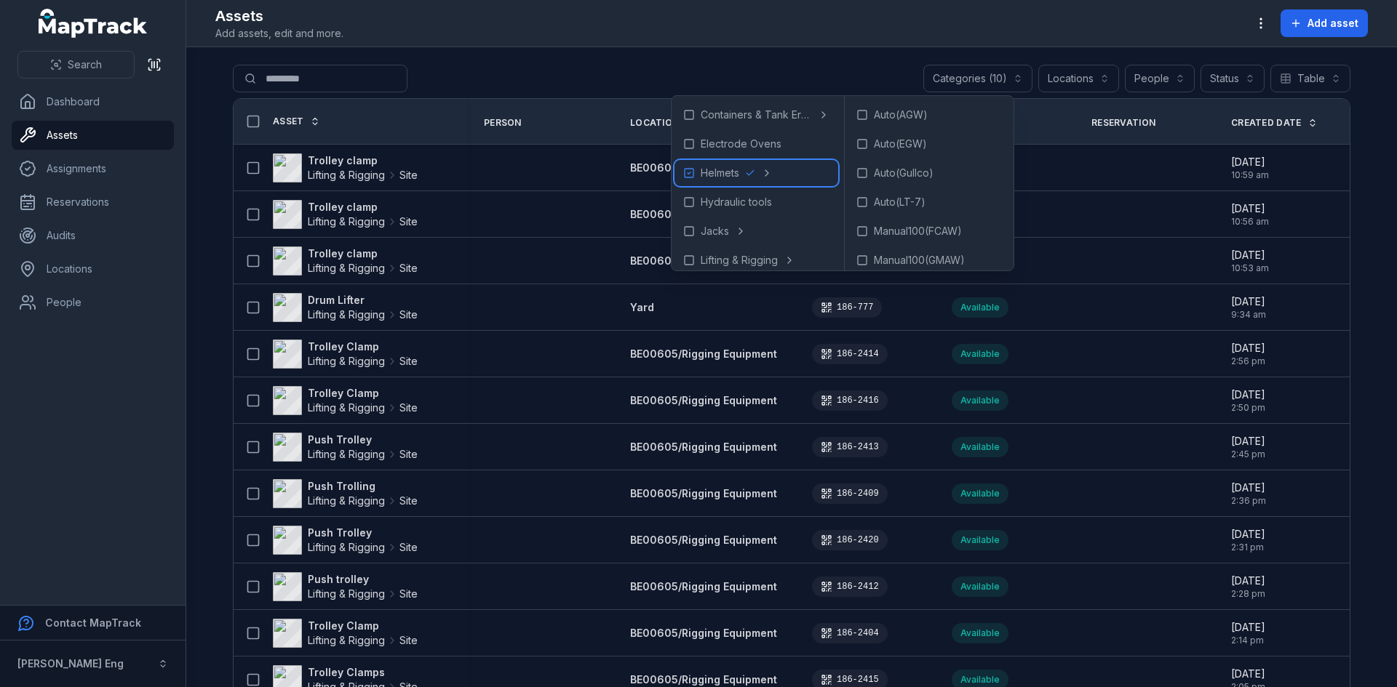
click at [690, 175] on icon at bounding box center [689, 173] width 12 height 12
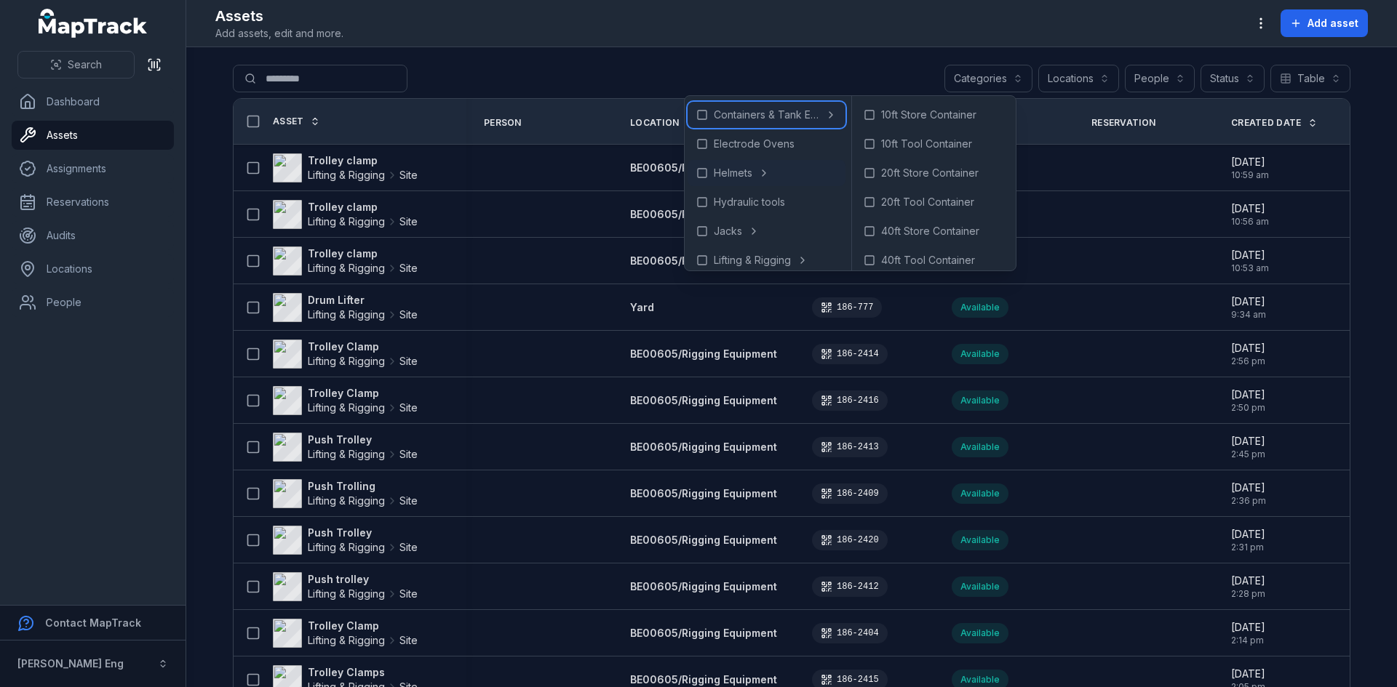
click at [702, 113] on icon at bounding box center [702, 115] width 12 height 12
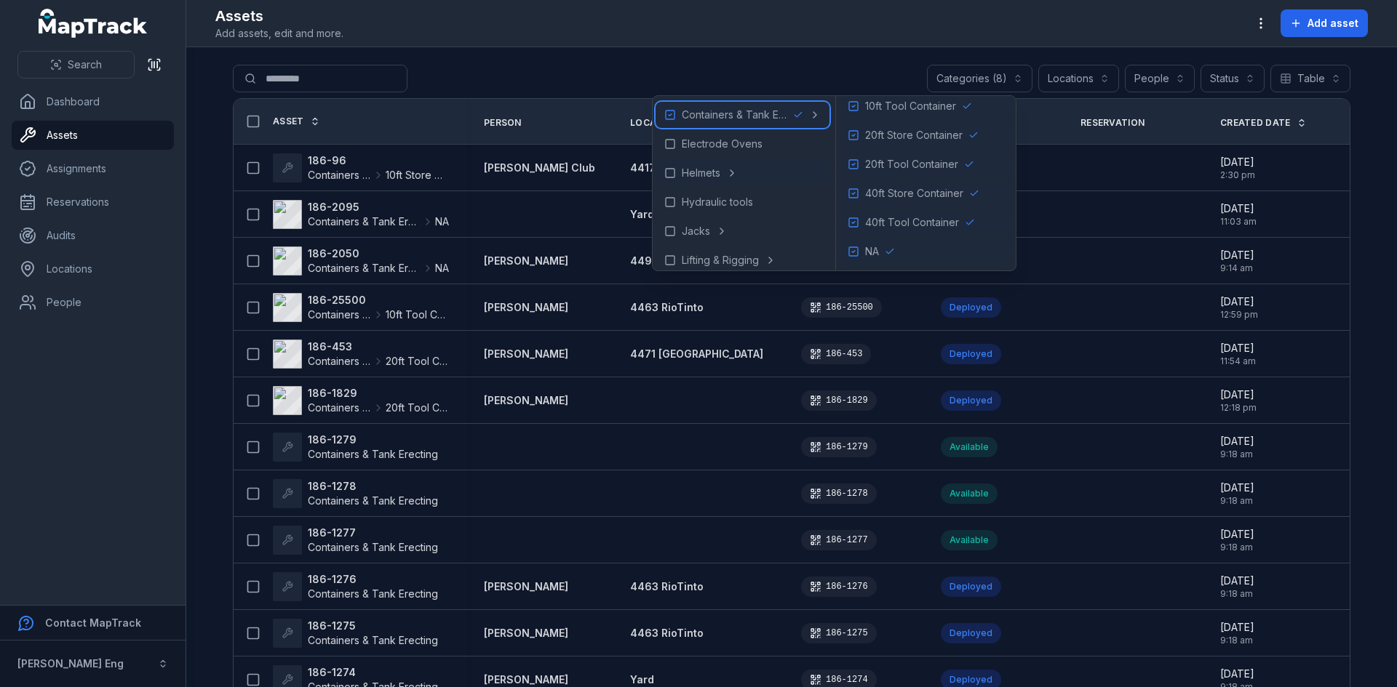
scroll to position [38, 0]
click at [778, 48] on main "**********" at bounding box center [791, 367] width 1210 height 640
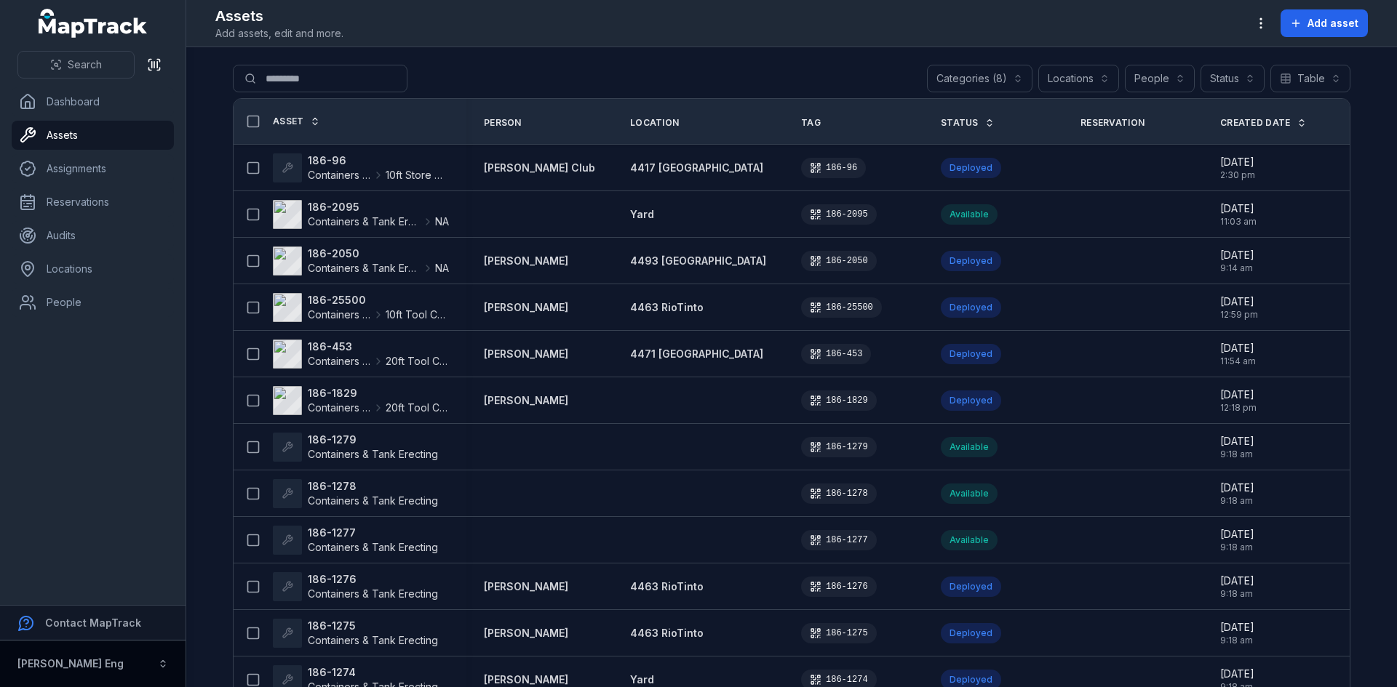
click at [155, 665] on button "[PERSON_NAME] Eng" at bounding box center [92, 664] width 185 height 47
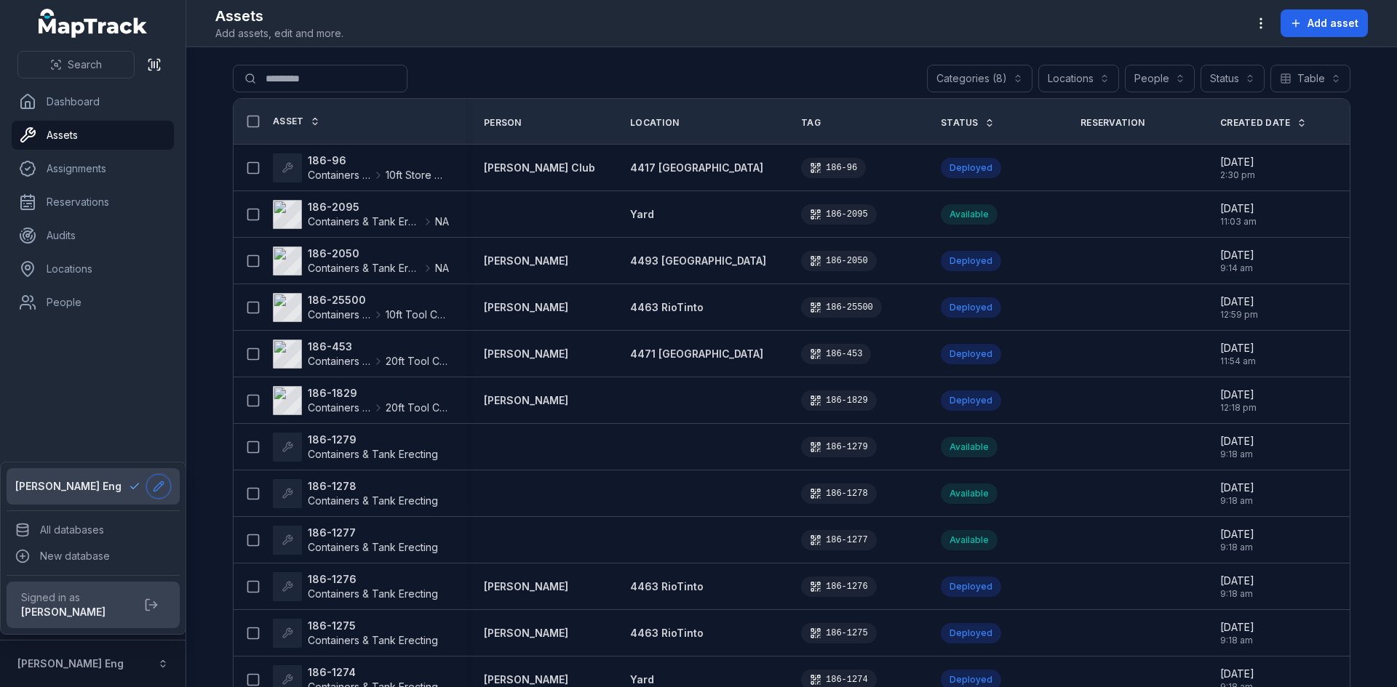
click at [161, 487] on icon at bounding box center [159, 487] width 12 height 12
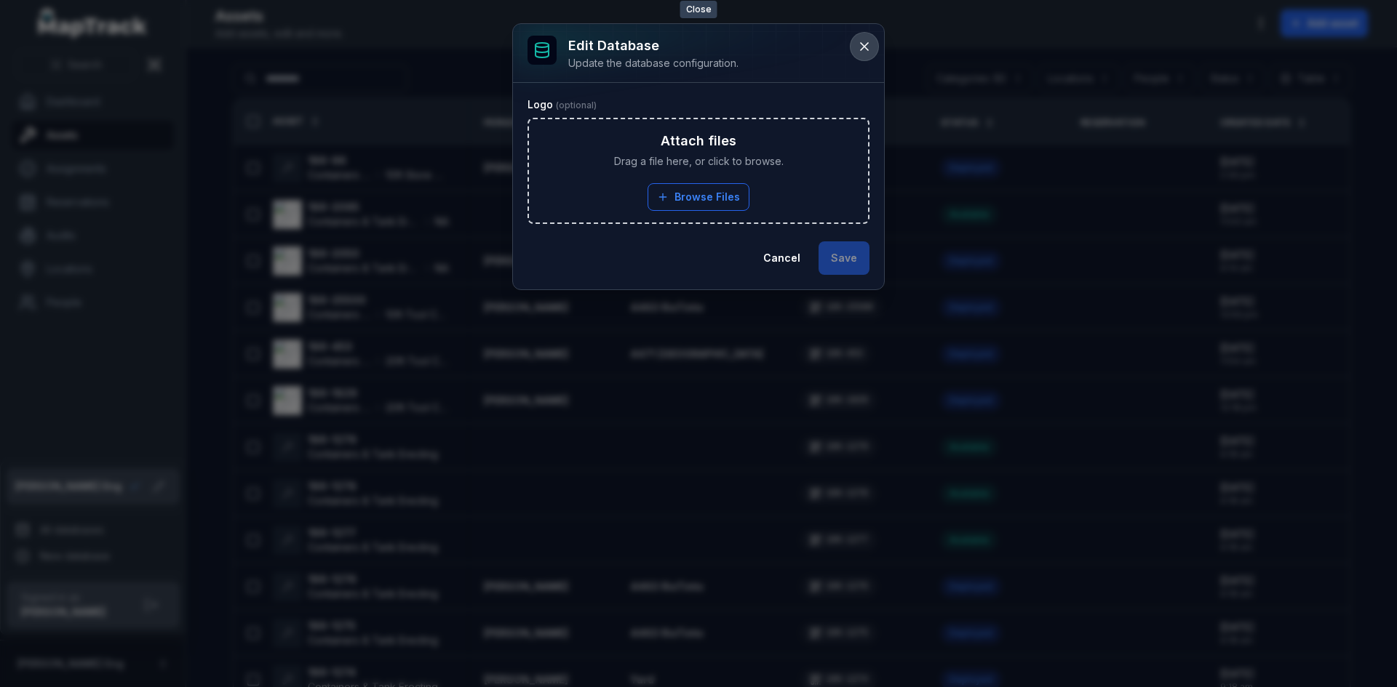
click at [871, 52] on button at bounding box center [864, 47] width 28 height 28
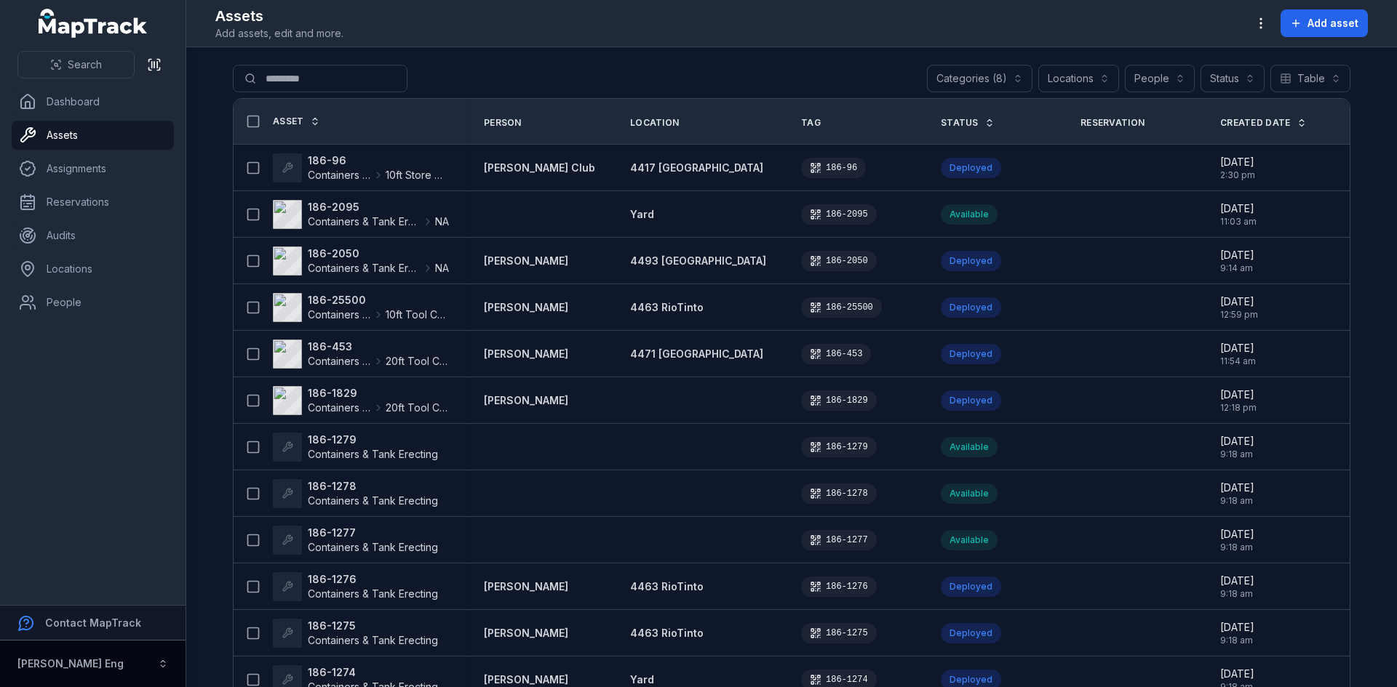
click at [165, 661] on icon "button" at bounding box center [163, 664] width 10 height 10
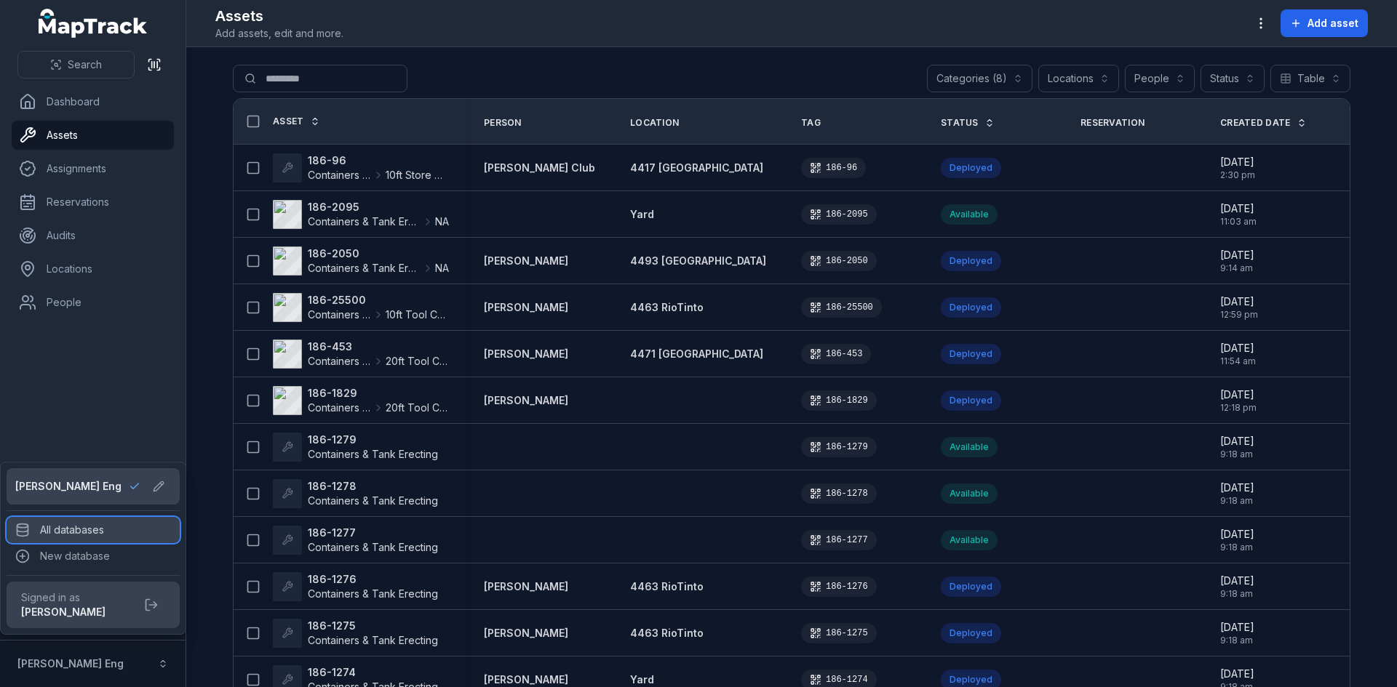
click at [67, 531] on div "All databases" at bounding box center [93, 530] width 173 height 26
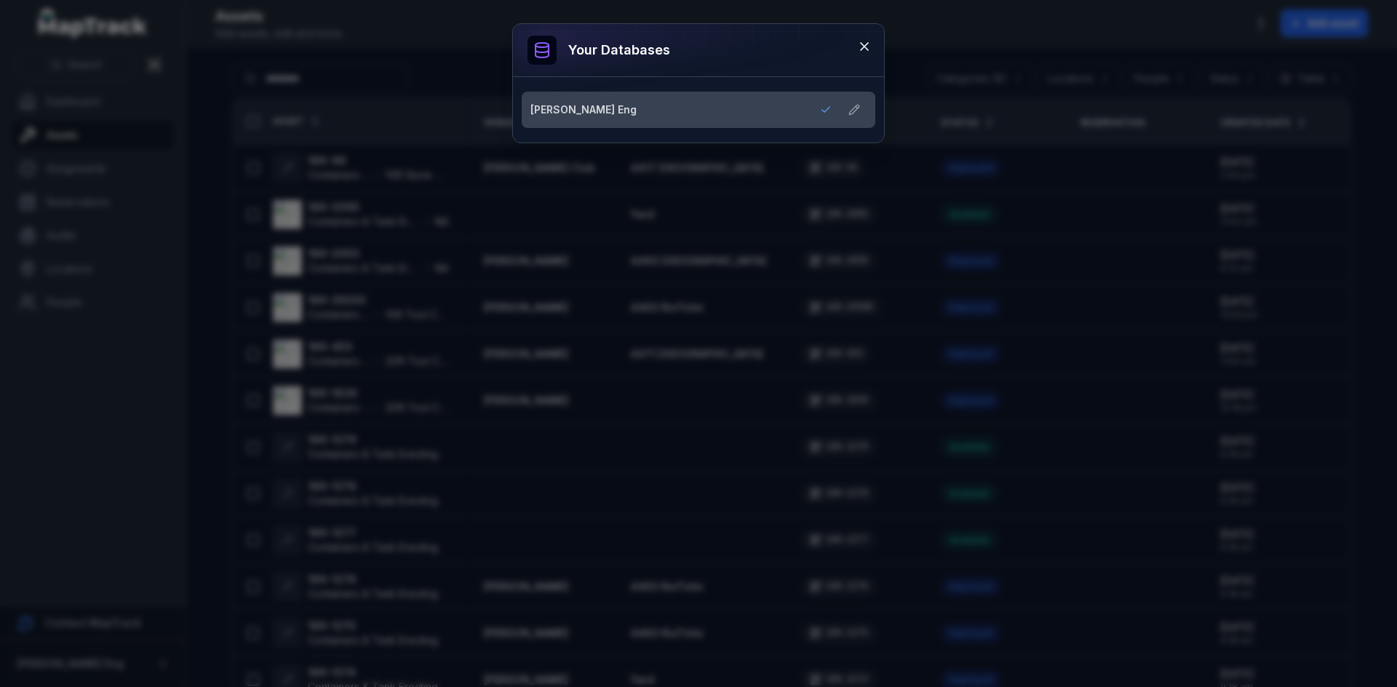
click at [694, 109] on link "[PERSON_NAME] Eng" at bounding box center [680, 110] width 301 height 15
